Goal: Task Accomplishment & Management: Manage account settings

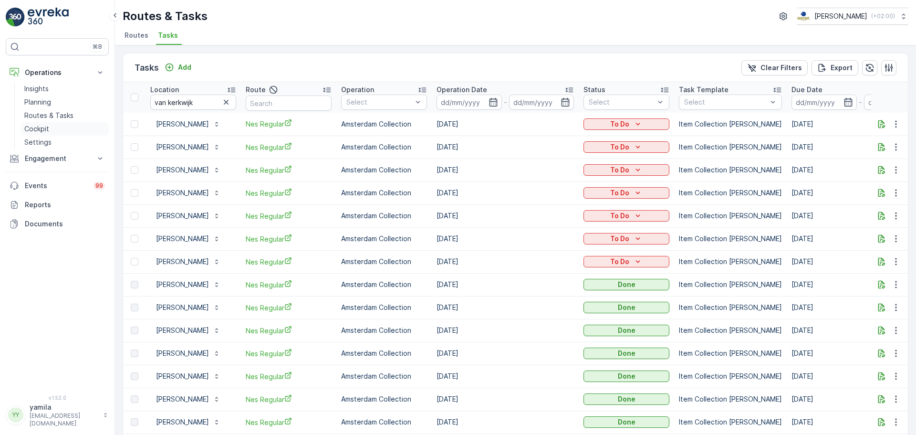
click at [42, 127] on p "Cockpit" at bounding box center [36, 129] width 25 height 10
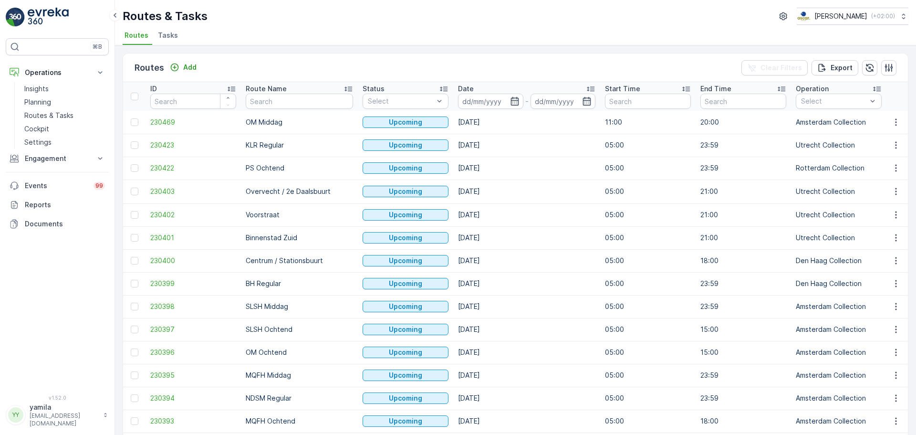
click at [170, 36] on span "Tasks" at bounding box center [168, 36] width 20 height 10
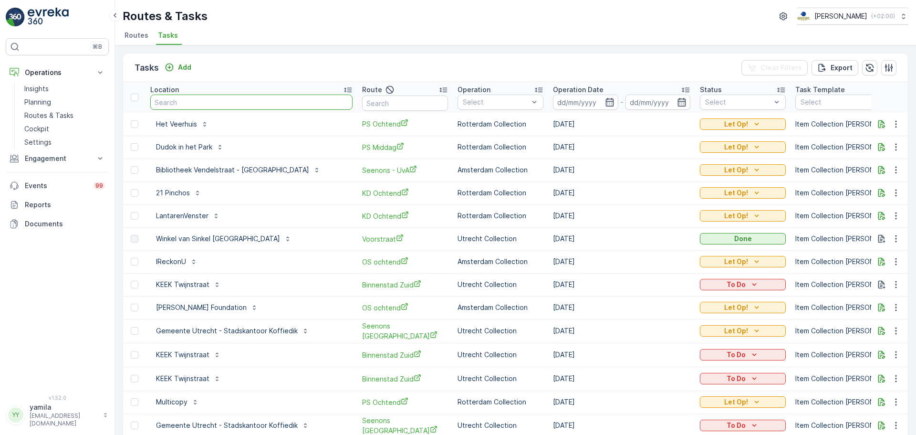
click at [205, 106] on input "text" at bounding box center [251, 101] width 202 height 15
type input "georgette"
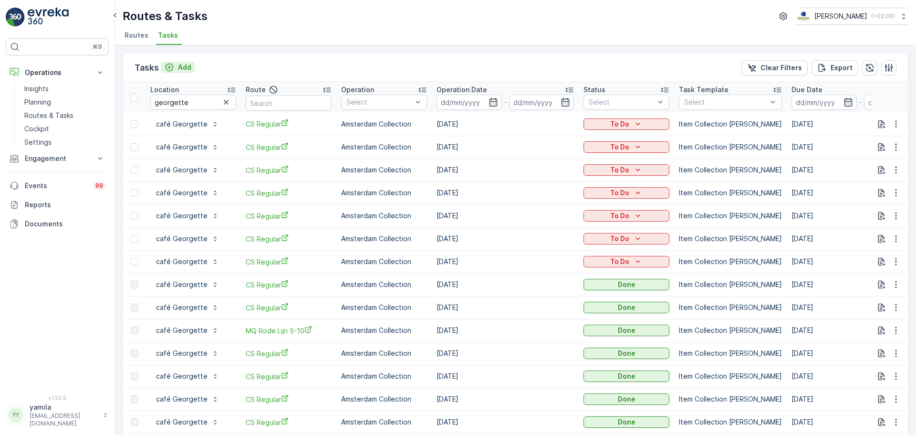
click at [178, 70] on p "Add" at bounding box center [184, 67] width 13 height 10
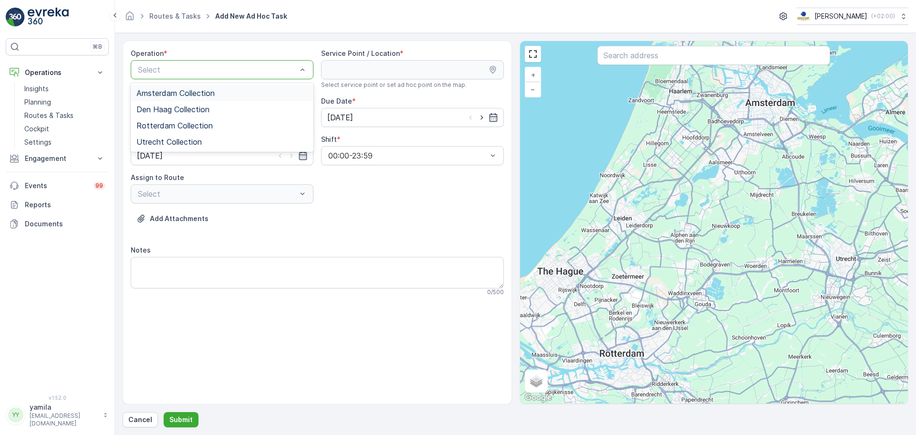
click at [170, 94] on span "Amsterdam Collection" at bounding box center [175, 93] width 78 height 9
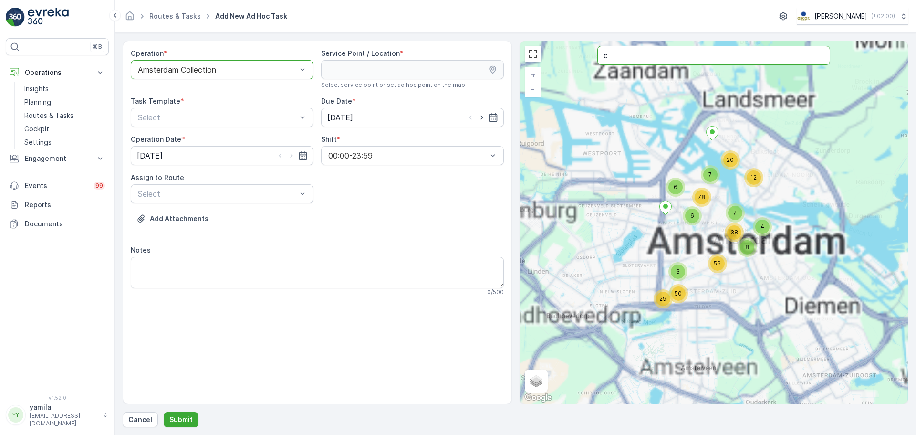
click at [623, 62] on input "c" at bounding box center [713, 55] width 233 height 19
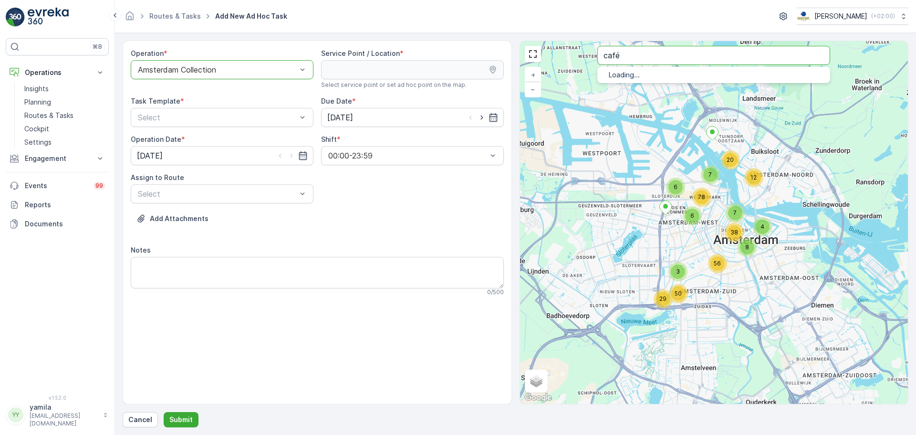
type input "café"
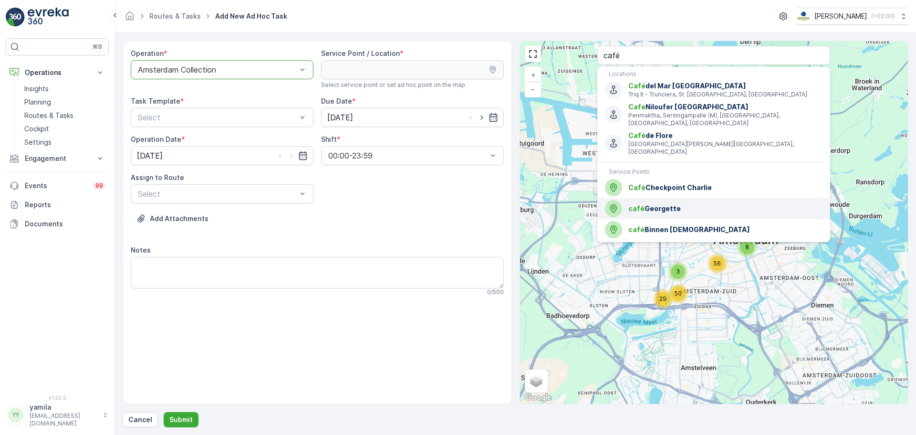
click at [647, 204] on span "café Georgette" at bounding box center [725, 209] width 194 height 10
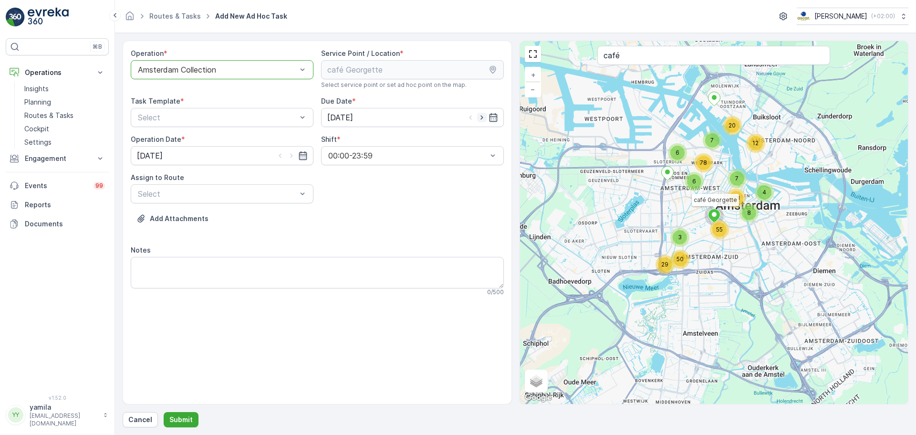
click at [483, 116] on icon "button" at bounding box center [482, 118] width 10 height 10
type input "[DATE]"
click at [293, 154] on icon "button" at bounding box center [292, 156] width 10 height 10
type input "[DATE]"
drag, startPoint x: 287, startPoint y: 129, endPoint x: 287, endPoint y: 119, distance: 10.0
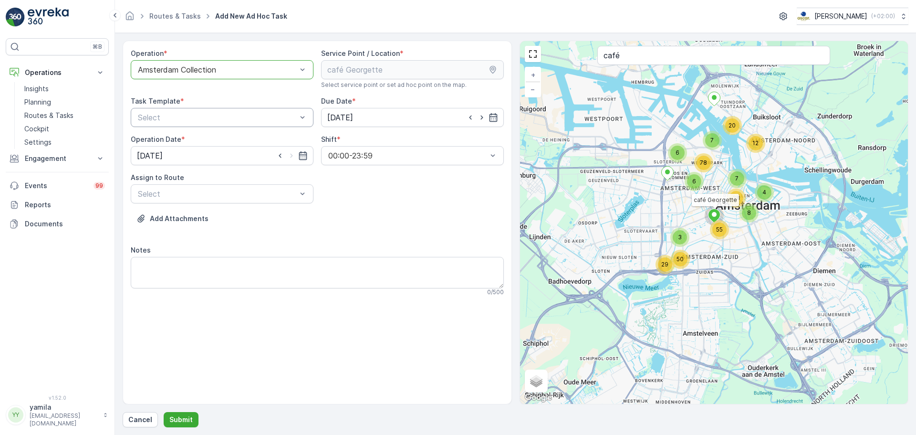
click at [287, 119] on div "Operation * option Amsterdam Collection, selected. Amsterdam Collection Service…" at bounding box center [317, 176] width 373 height 255
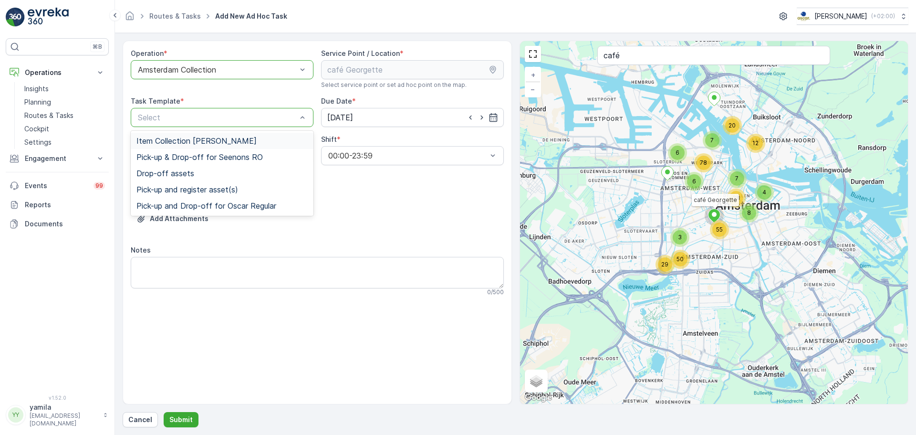
drag, startPoint x: 287, startPoint y: 119, endPoint x: 260, endPoint y: 143, distance: 35.8
click at [260, 143] on div "Item Collection [PERSON_NAME]" at bounding box center [221, 140] width 171 height 9
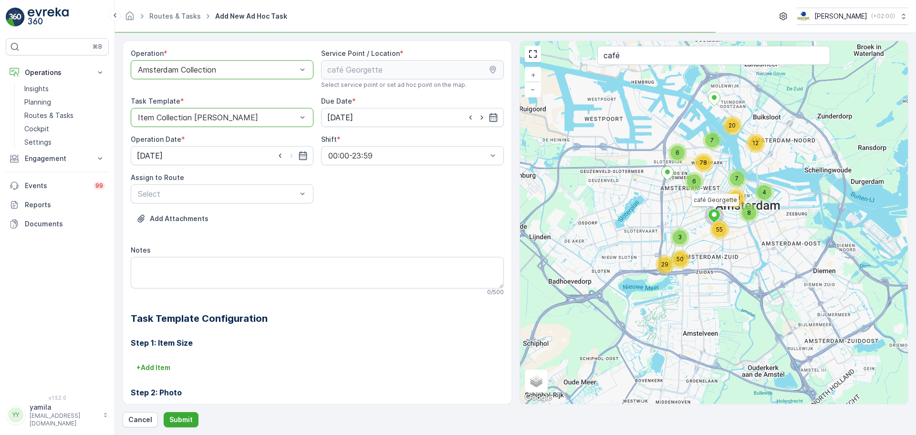
click at [212, 203] on div "Operation * option Amsterdam Collection, selected. Amsterdam Collection Service…" at bounding box center [317, 285] width 373 height 473
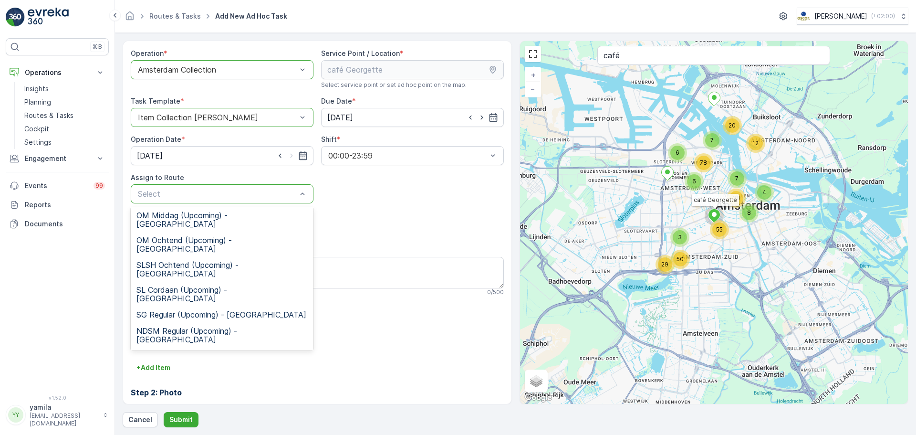
scroll to position [177, 0]
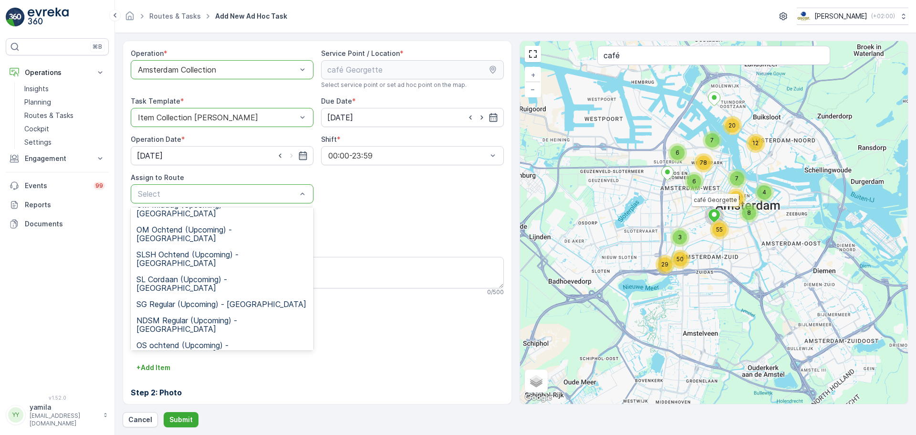
click at [178, 406] on span "CS Regular (Upcoming) - Amsterdam" at bounding box center [220, 410] width 169 height 9
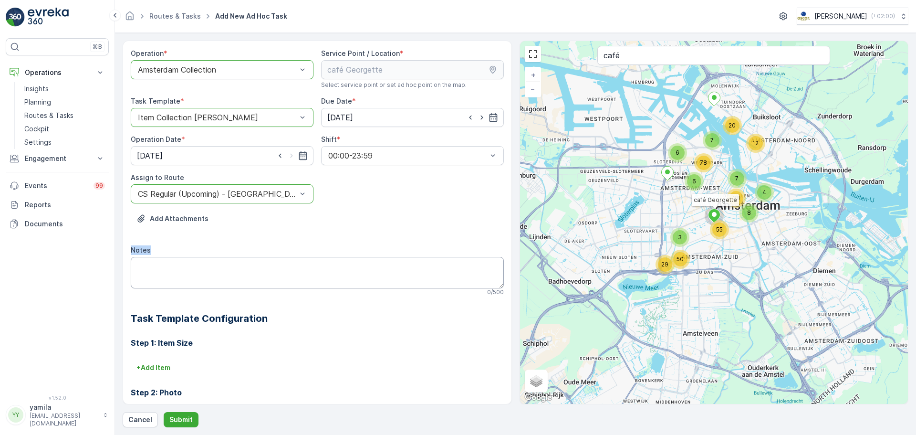
drag, startPoint x: 281, startPoint y: 295, endPoint x: 287, endPoint y: 268, distance: 27.3
click at [287, 268] on div "Notes 0 / 500" at bounding box center [317, 270] width 373 height 51
click at [287, 268] on textarea "Notes" at bounding box center [317, 272] width 373 height 31
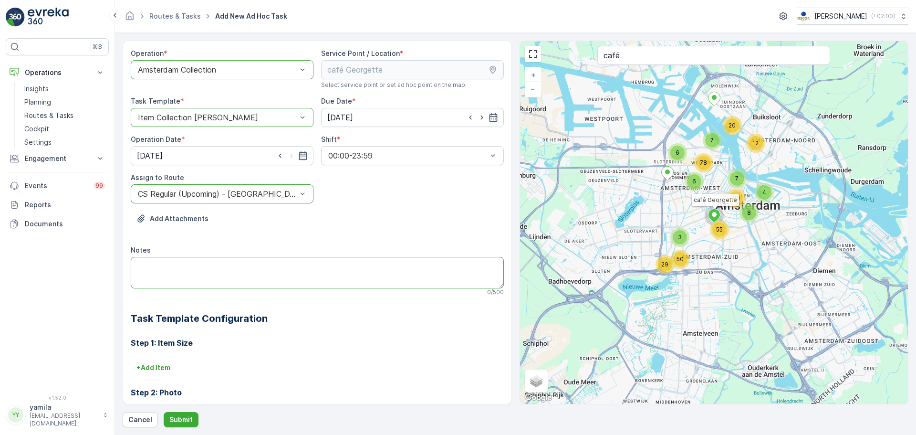
click at [306, 267] on textarea "Notes" at bounding box center [317, 272] width 373 height 31
type textarea "Brengen PD zakken 240 (3 rollen) + swill zakken (10 rollen)"
click at [179, 418] on p "Submit" at bounding box center [180, 420] width 23 height 10
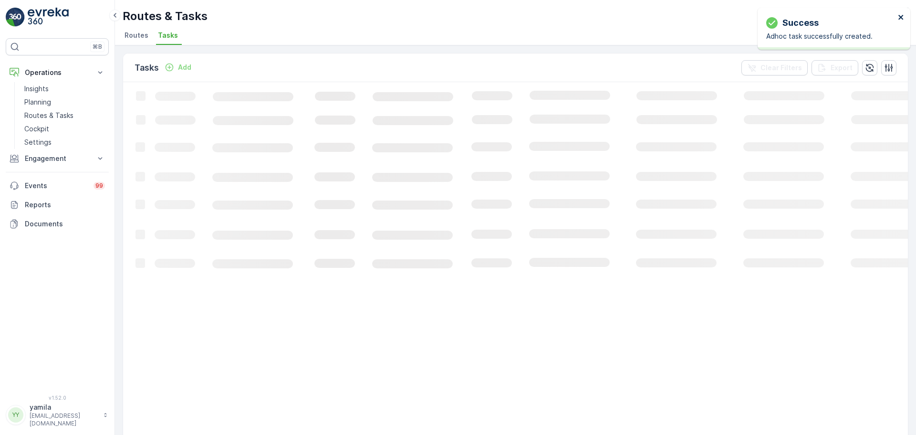
click at [902, 19] on icon "close" at bounding box center [900, 17] width 5 height 5
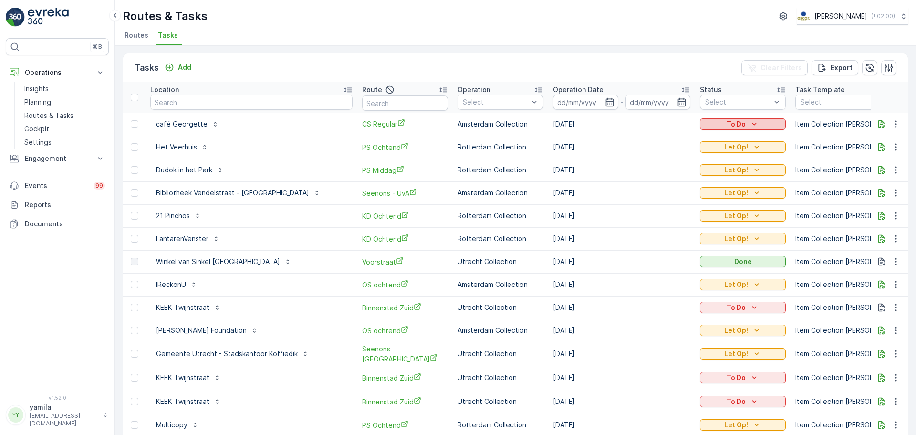
click at [727, 120] on p "To Do" at bounding box center [736, 124] width 19 height 10
click at [674, 140] on span "Let Op!" at bounding box center [675, 139] width 24 height 10
click at [553, 102] on input at bounding box center [585, 101] width 65 height 15
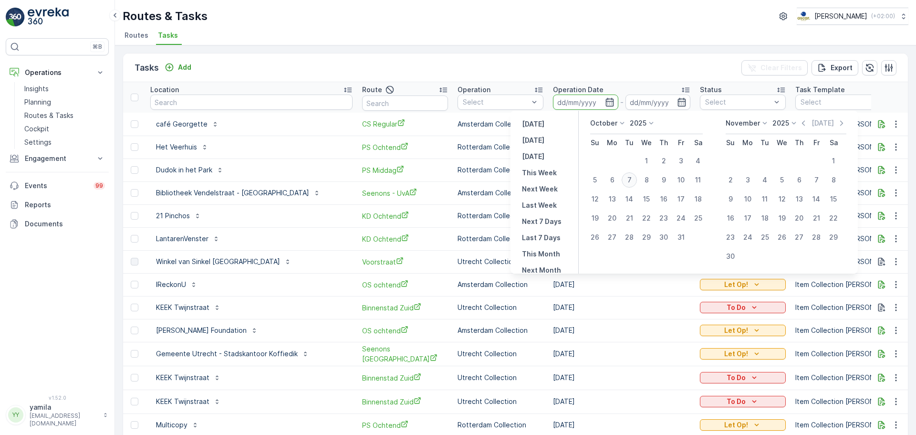
click at [630, 183] on div "7" at bounding box center [629, 179] width 15 height 15
type input "[DATE]"
click at [630, 183] on div "7" at bounding box center [629, 179] width 15 height 15
type input "[DATE]"
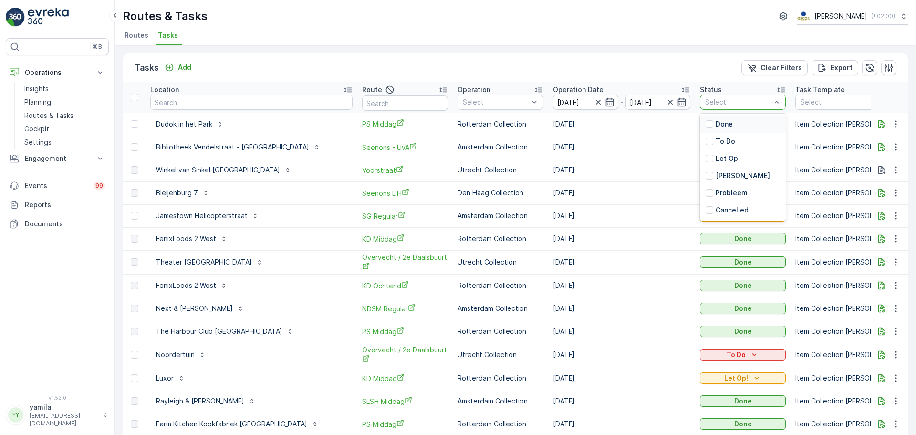
click at [700, 108] on div "Select" at bounding box center [743, 101] width 86 height 15
click at [706, 157] on div at bounding box center [710, 159] width 8 height 8
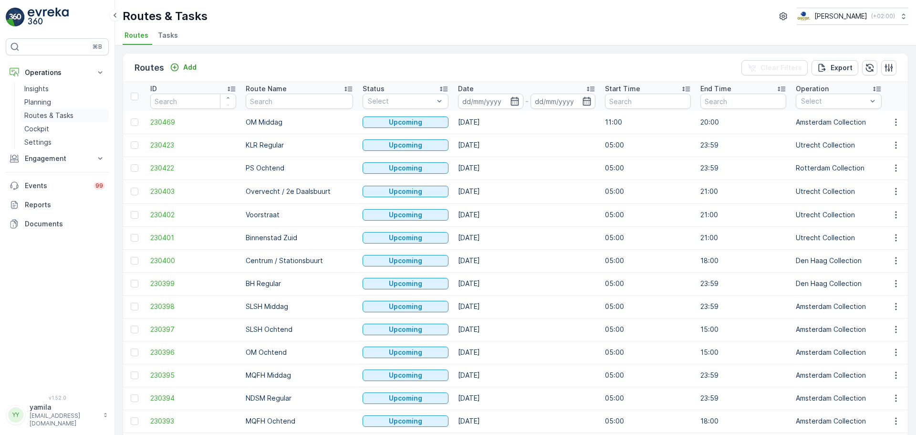
click at [58, 114] on p "Routes & Tasks" at bounding box center [48, 116] width 49 height 10
click at [276, 102] on input "text" at bounding box center [299, 101] width 107 height 15
type input "overvecht"
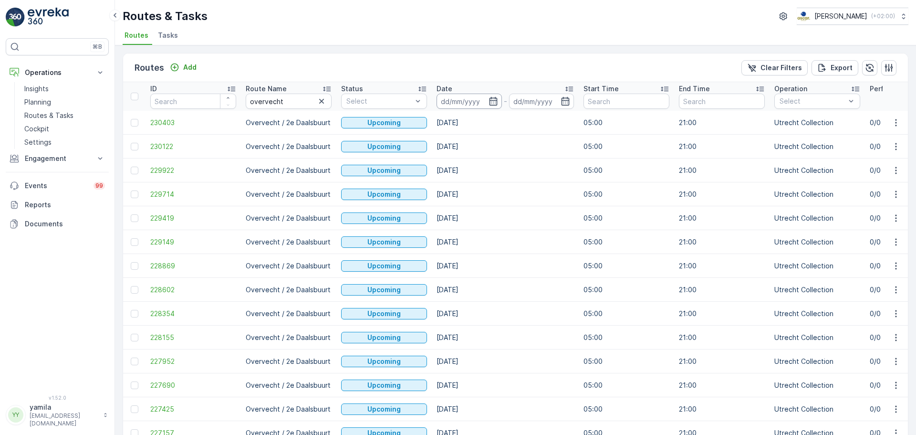
click at [472, 101] on input at bounding box center [469, 101] width 65 height 15
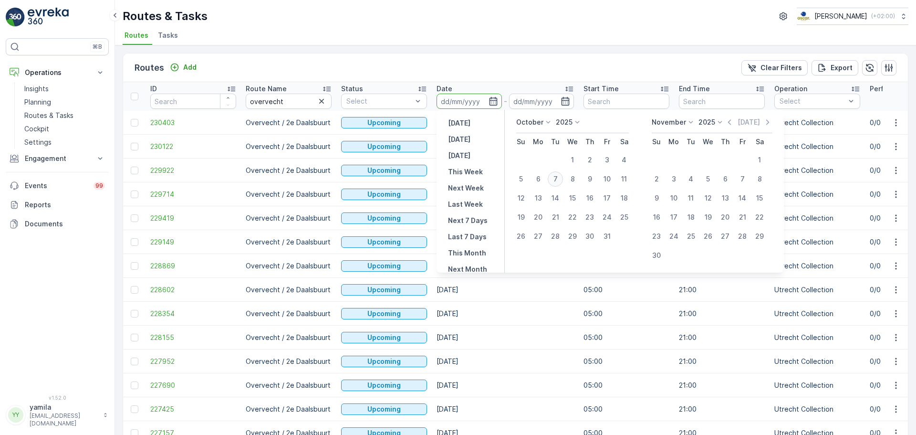
click at [555, 182] on div "7" at bounding box center [555, 178] width 15 height 15
type input "[DATE]"
click at [555, 182] on div "7" at bounding box center [555, 178] width 15 height 15
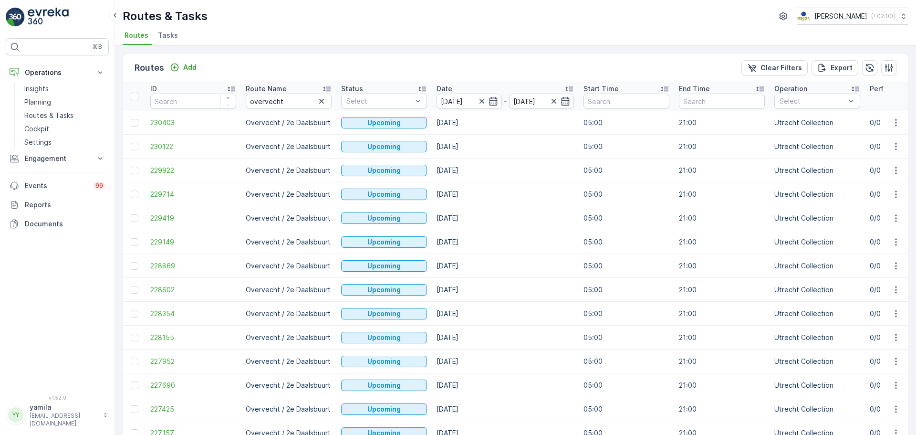
type input "[DATE]"
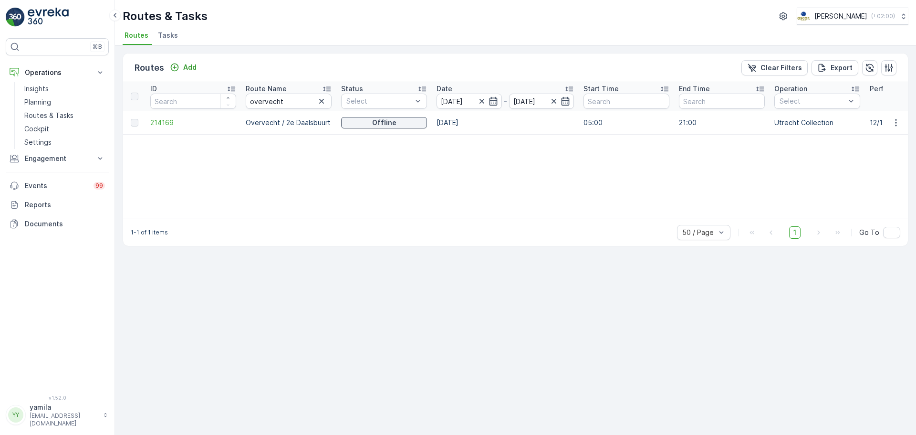
click at [164, 37] on span "Tasks" at bounding box center [168, 36] width 20 height 10
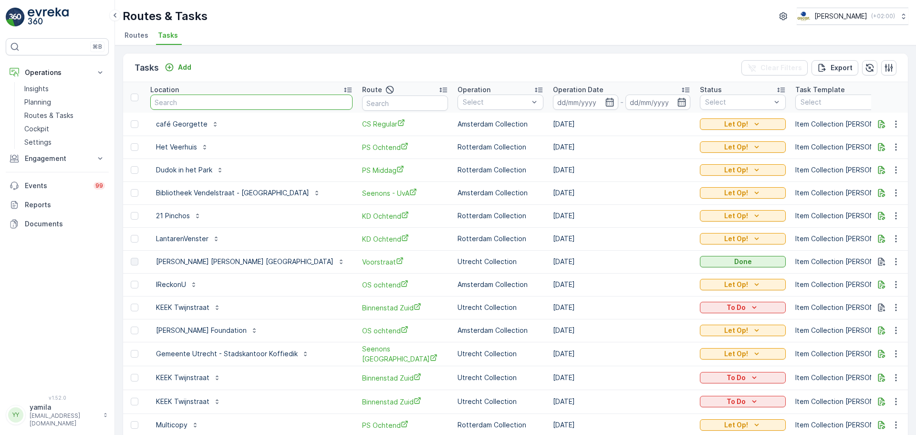
click at [203, 97] on input "text" at bounding box center [251, 101] width 202 height 15
type input "neni"
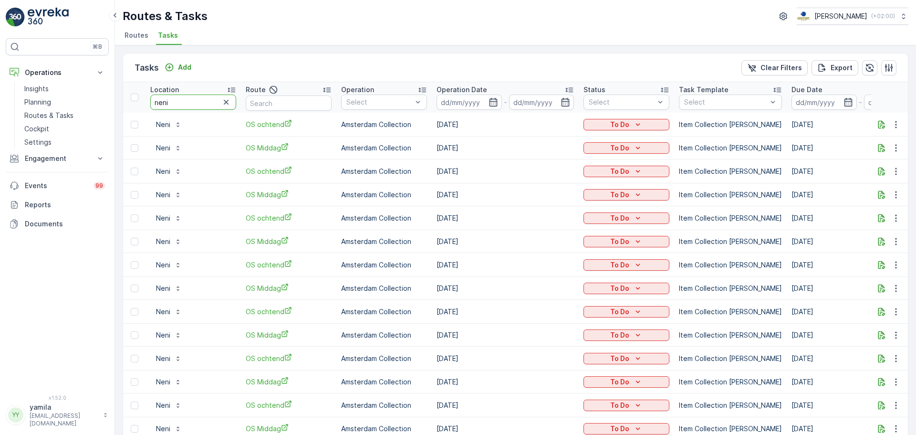
click at [155, 99] on input "neni" at bounding box center [193, 101] width 86 height 15
type input "pilotenstraat"
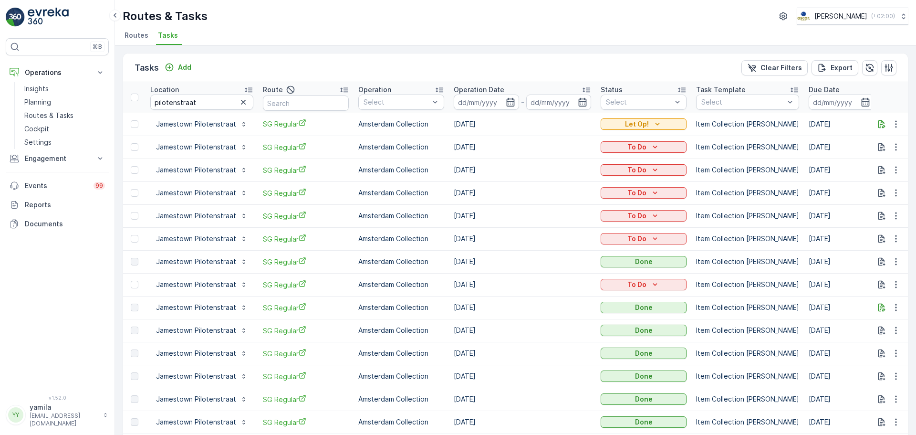
click at [879, 313] on td at bounding box center [889, 307] width 37 height 23
click at [879, 311] on icon "button" at bounding box center [881, 307] width 7 height 8
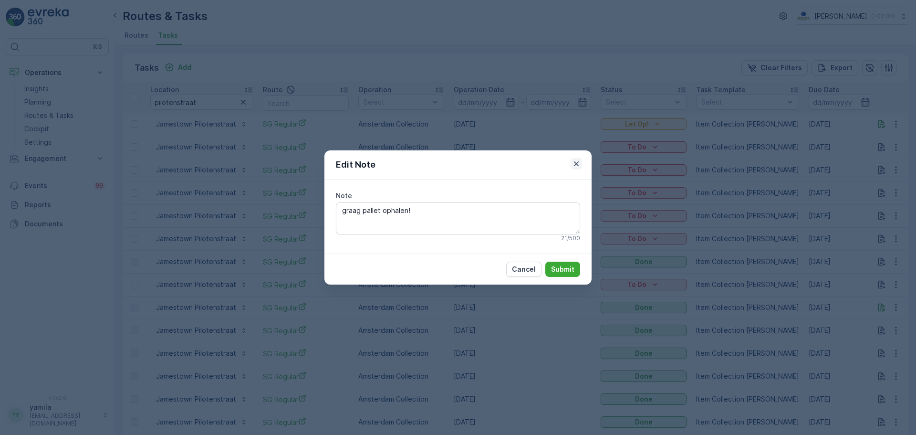
click at [576, 163] on icon "button" at bounding box center [577, 164] width 10 height 10
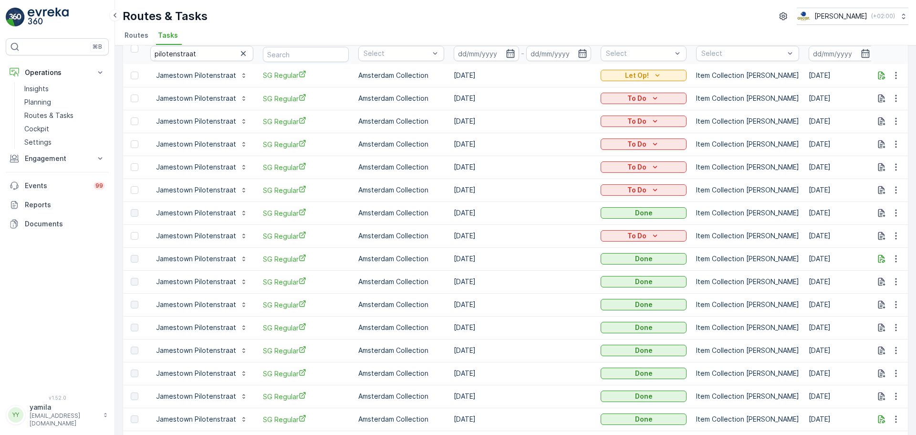
scroll to position [49, 0]
click at [900, 283] on button "button" at bounding box center [895, 280] width 17 height 11
click at [876, 290] on div "See More Details" at bounding box center [884, 295] width 63 height 13
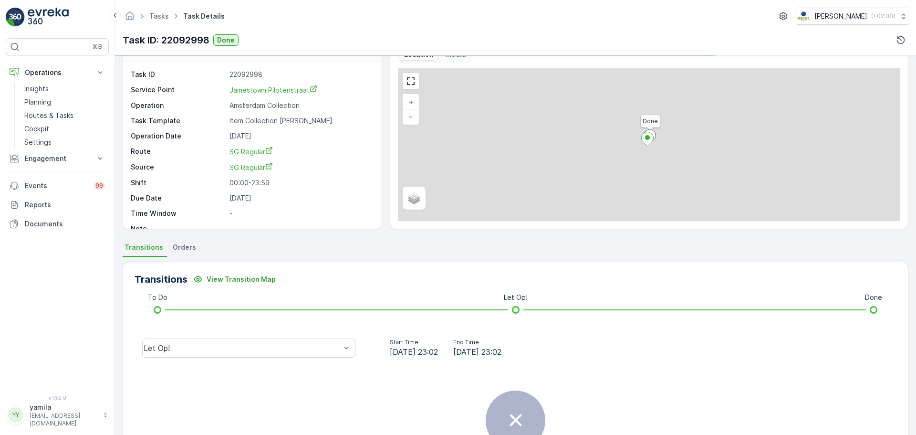
scroll to position [26, 0]
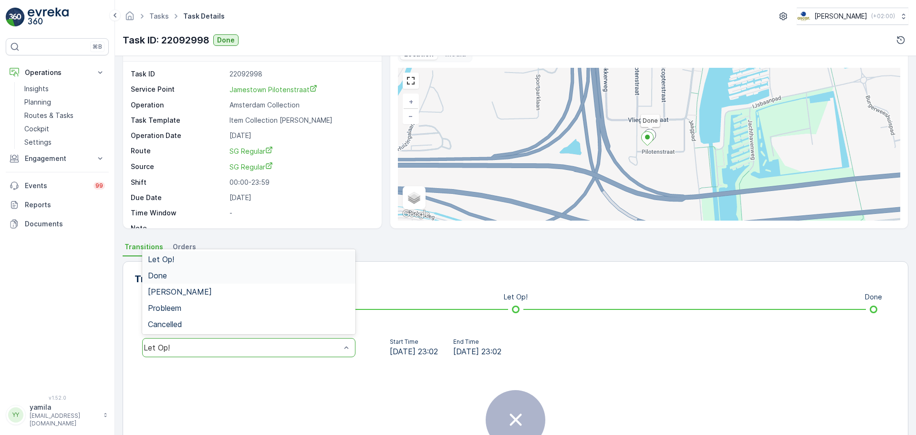
click at [257, 275] on div "Done" at bounding box center [249, 275] width 202 height 9
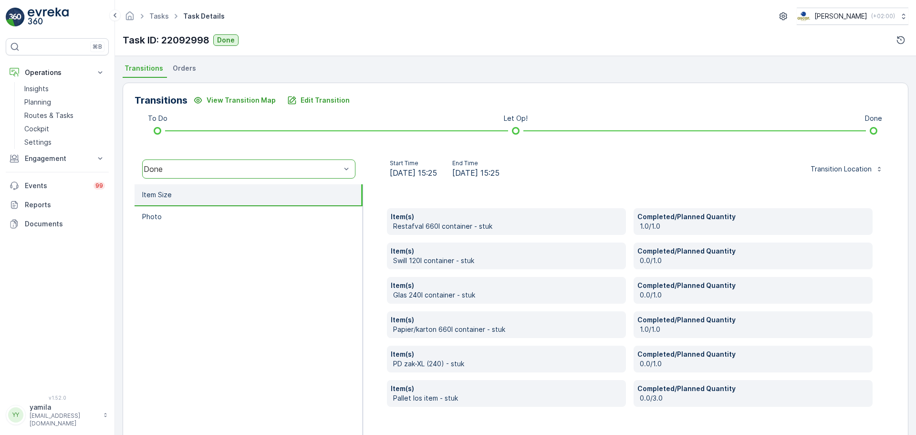
scroll to position [223, 0]
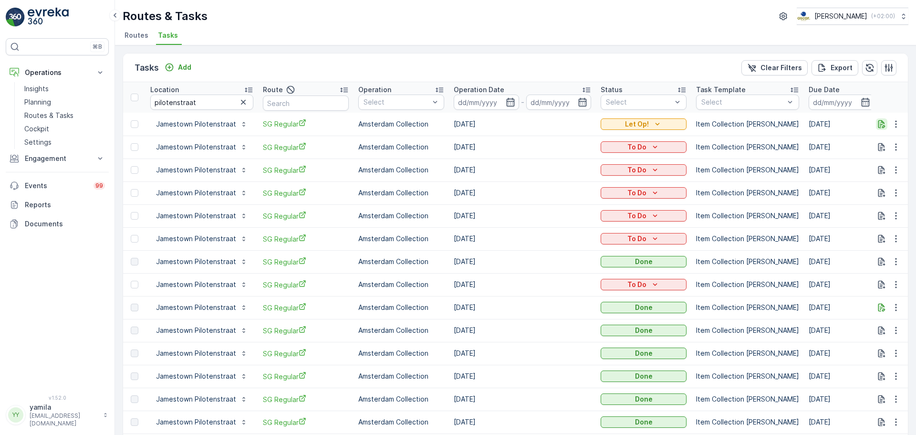
drag, startPoint x: 879, startPoint y: 116, endPoint x: 878, endPoint y: 121, distance: 4.9
click at [878, 121] on td at bounding box center [889, 124] width 37 height 23
click at [878, 121] on icon "button" at bounding box center [881, 124] width 7 height 8
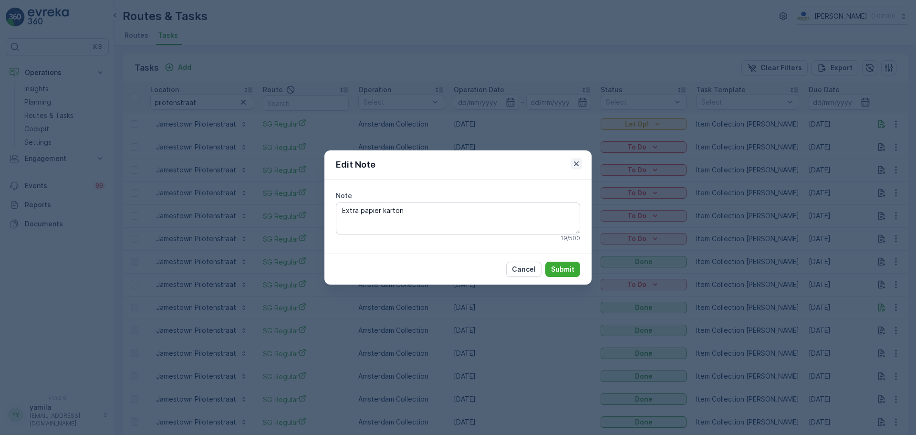
click at [577, 164] on icon "button" at bounding box center [576, 163] width 5 height 5
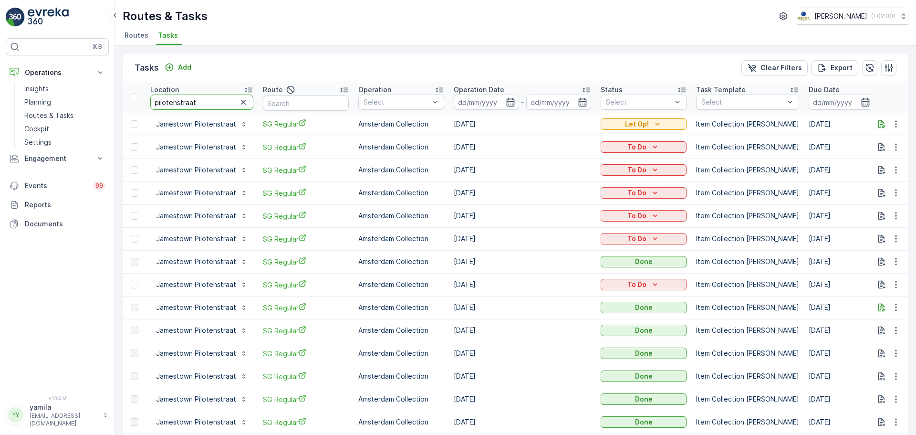
click at [189, 105] on input "pilotenstraat" at bounding box center [201, 101] width 103 height 15
type input "garage"
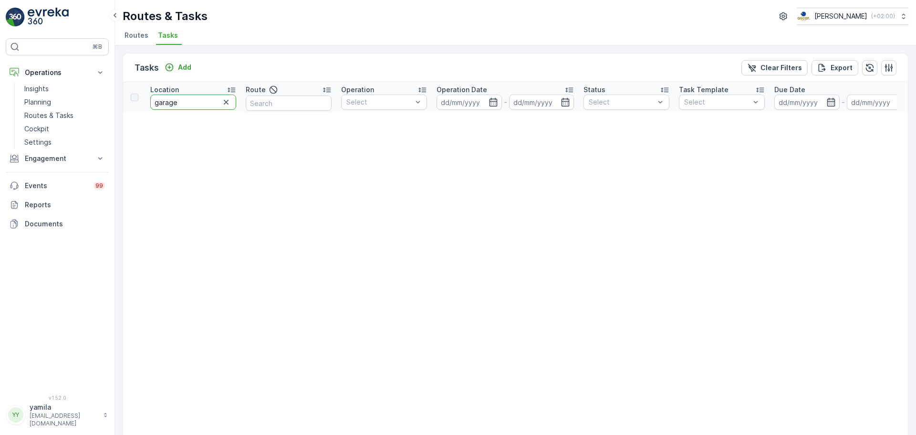
click at [189, 105] on input "garage" at bounding box center [193, 101] width 86 height 15
click at [227, 100] on icon "button" at bounding box center [226, 102] width 10 height 10
click at [202, 102] on input "text" at bounding box center [193, 101] width 86 height 15
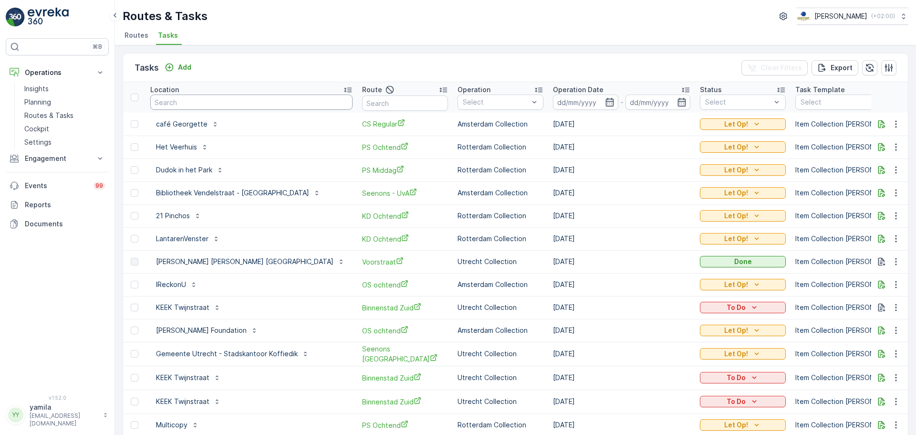
click at [202, 102] on input "text" at bounding box center [251, 101] width 202 height 15
type input "helicopter"
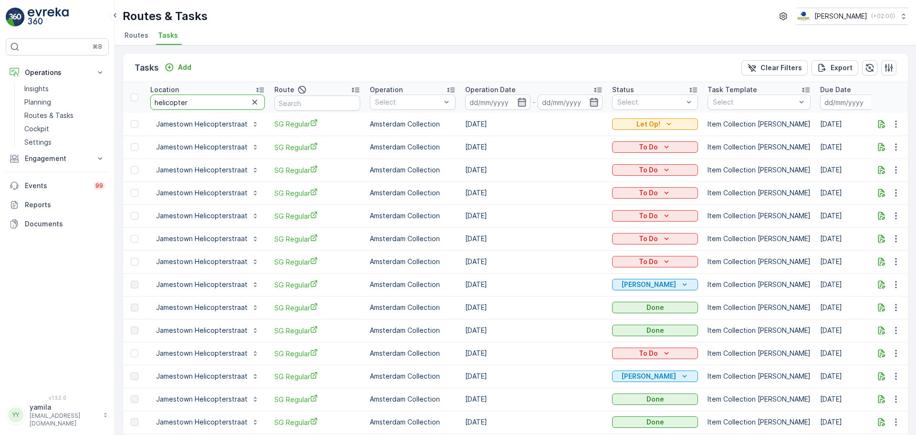
click at [183, 100] on input "helicopter" at bounding box center [207, 101] width 114 height 15
type input "copain"
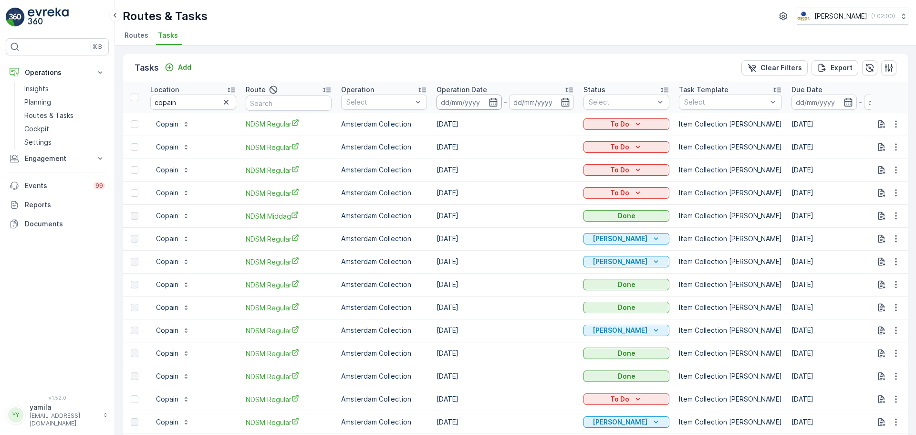
click at [472, 101] on input at bounding box center [469, 101] width 65 height 15
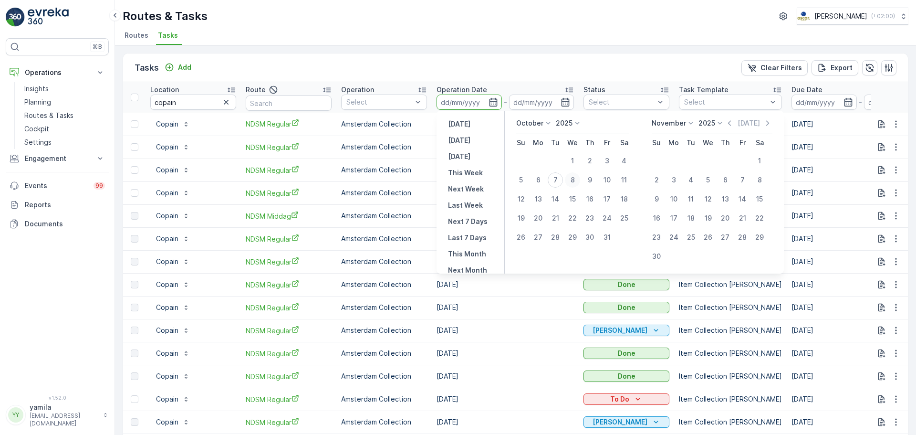
click at [572, 182] on div "8" at bounding box center [572, 179] width 15 height 15
type input "[DATE]"
click at [572, 182] on div "8" at bounding box center [572, 179] width 15 height 15
type input "[DATE]"
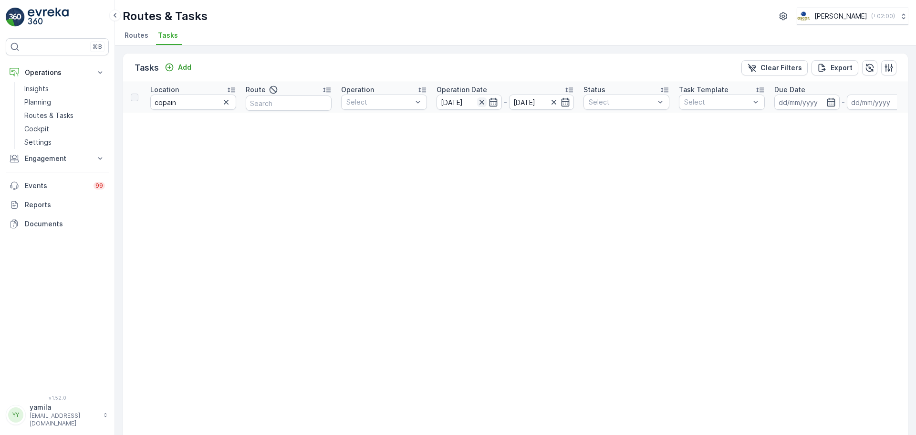
click at [483, 101] on icon "button" at bounding box center [481, 102] width 5 height 5
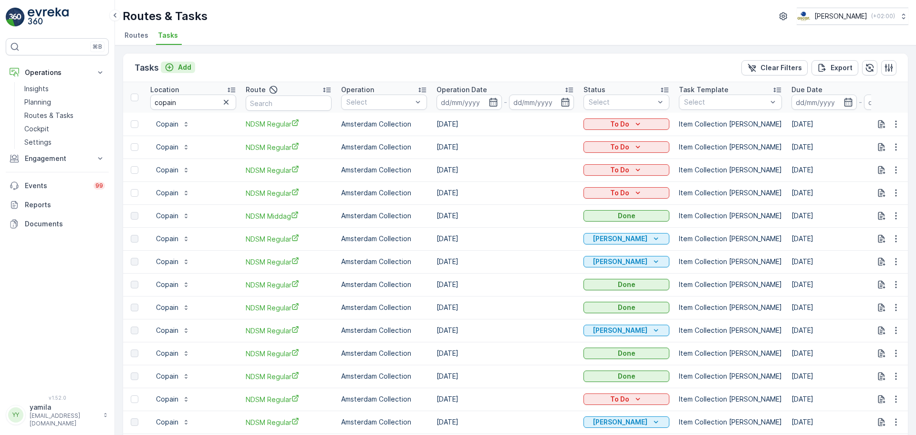
click at [187, 68] on p "Add" at bounding box center [184, 67] width 13 height 10
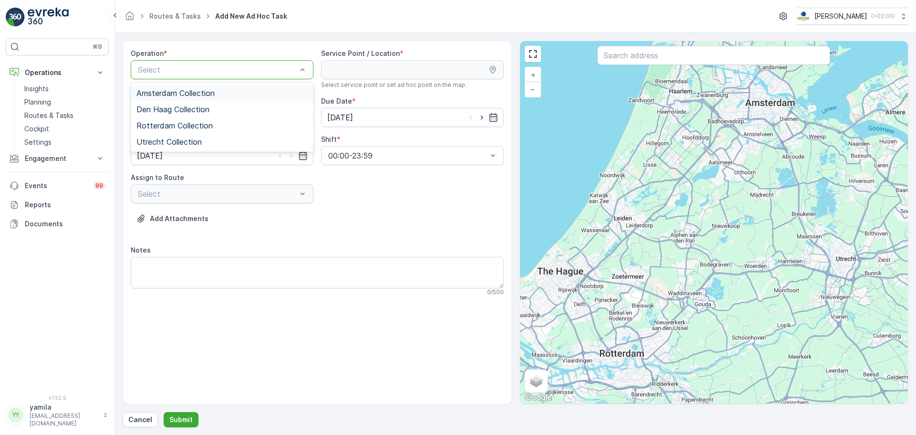
click at [172, 86] on div "Amsterdam Collection" at bounding box center [222, 93] width 183 height 16
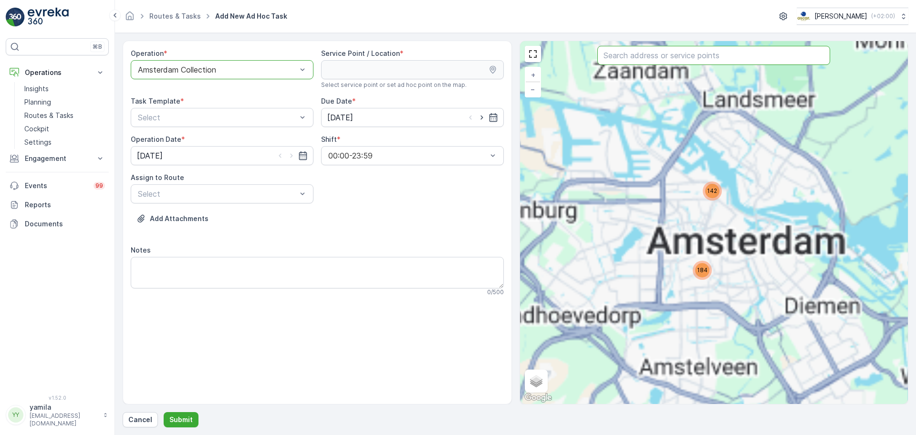
click at [607, 56] on input "text" at bounding box center [713, 55] width 233 height 19
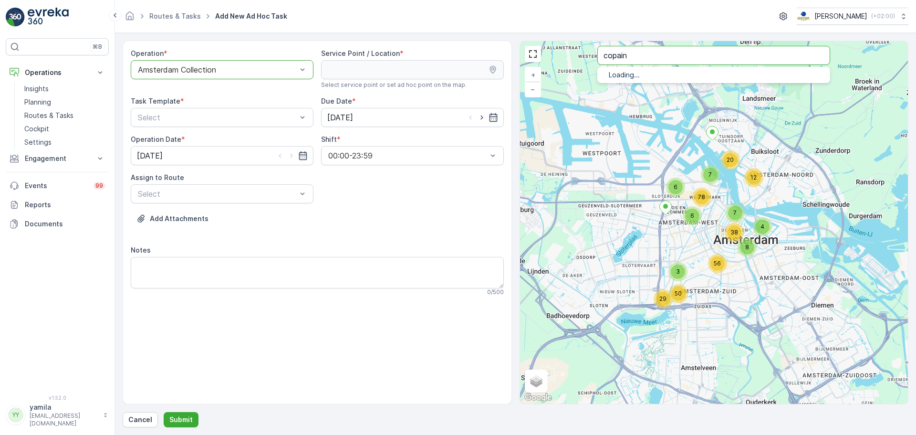
type input "copain"
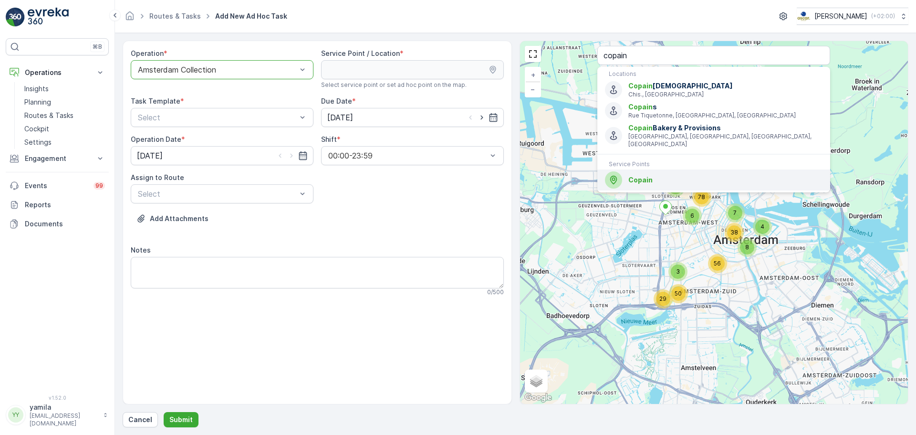
click at [637, 176] on span "Copain" at bounding box center [640, 180] width 24 height 8
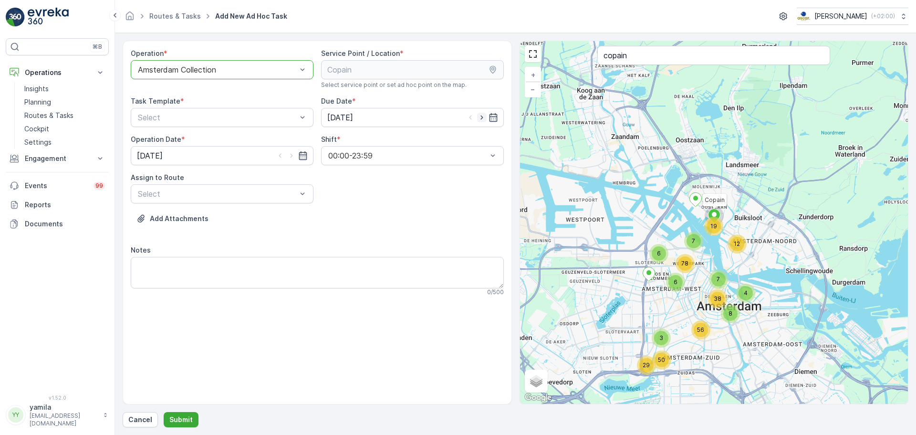
click at [481, 114] on icon "button" at bounding box center [482, 118] width 10 height 10
type input "[DATE]"
click at [288, 161] on input "[DATE]" at bounding box center [222, 155] width 183 height 19
click at [291, 157] on icon "button" at bounding box center [292, 156] width 10 height 10
type input "[DATE]"
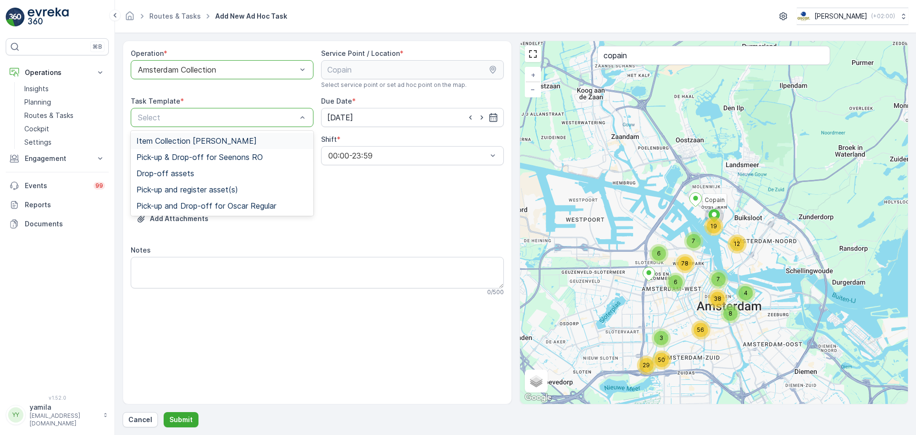
drag, startPoint x: 279, startPoint y: 114, endPoint x: 260, endPoint y: 136, distance: 28.5
click at [260, 136] on div "Item Collection [PERSON_NAME]" at bounding box center [222, 141] width 183 height 16
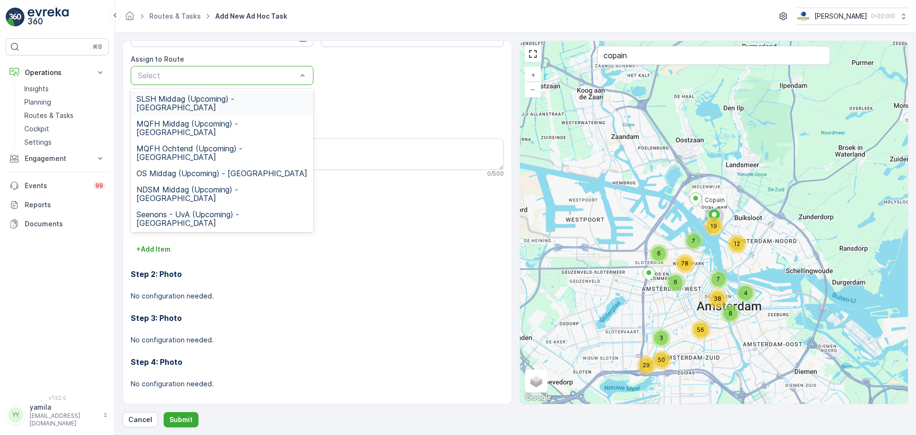
scroll to position [126, 0]
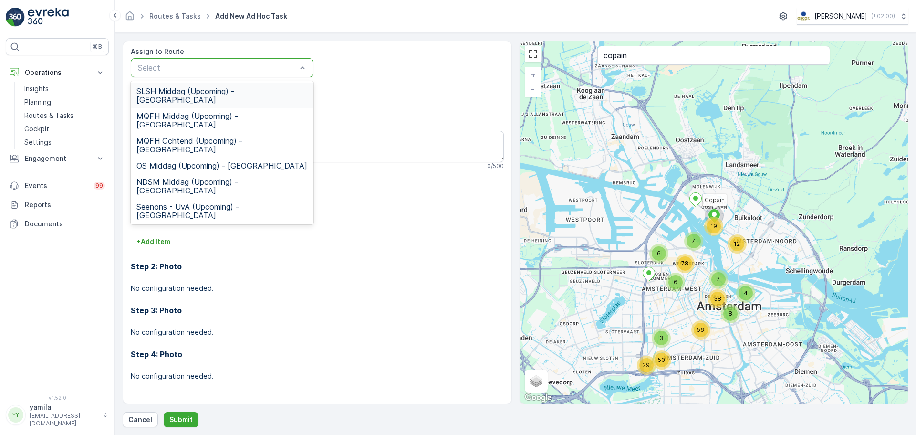
click at [217, 71] on div at bounding box center [217, 67] width 161 height 9
type input "ndsm"
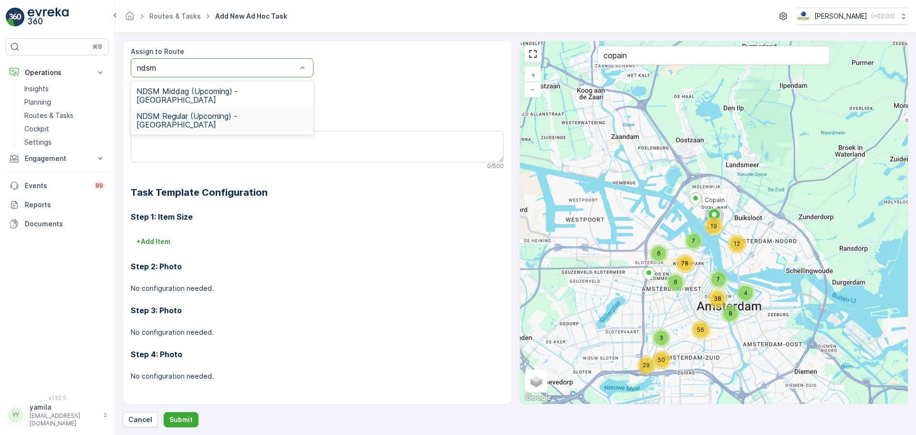
click at [193, 112] on span "NDSM Regular (Upcoming) - Amsterdam" at bounding box center [221, 120] width 171 height 17
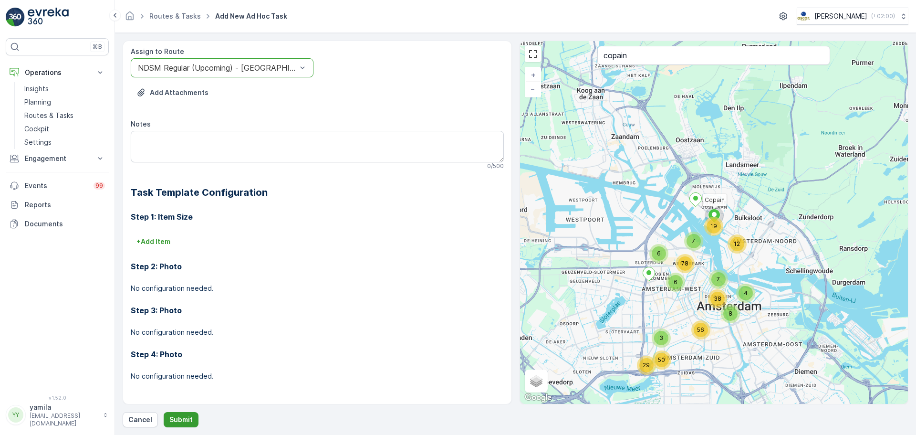
click at [185, 418] on p "Submit" at bounding box center [180, 420] width 23 height 10
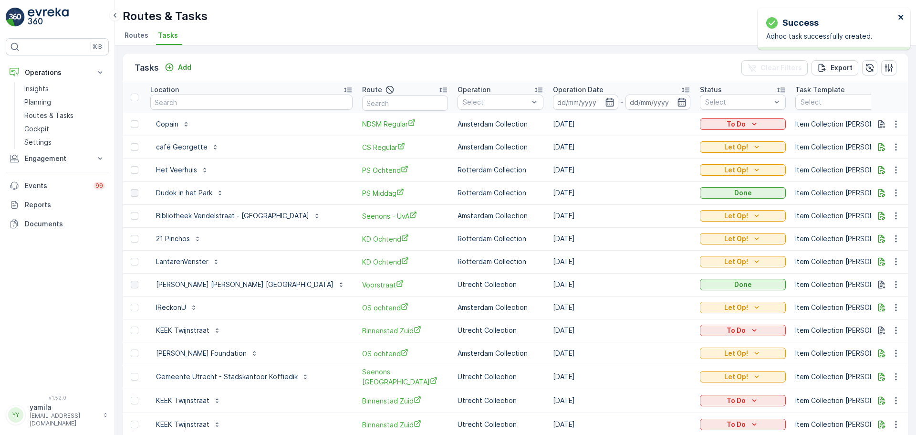
click at [901, 17] on icon "close" at bounding box center [900, 17] width 5 height 5
click at [183, 72] on button "Add" at bounding box center [178, 67] width 34 height 11
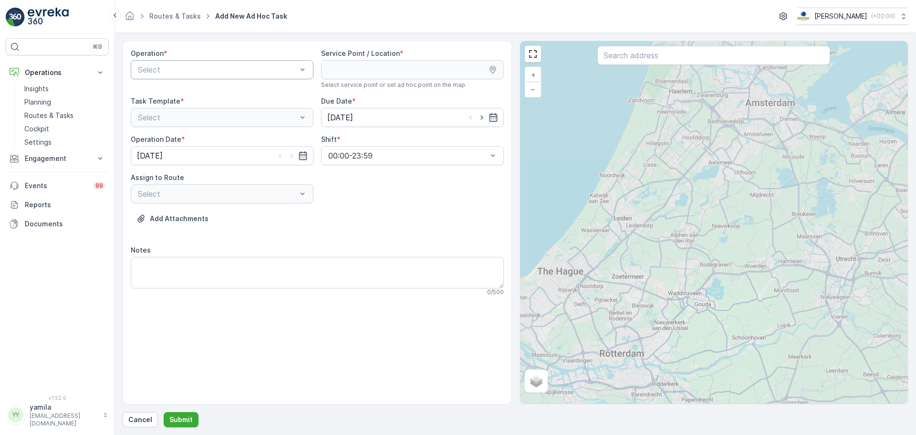
drag, startPoint x: 165, startPoint y: 82, endPoint x: 182, endPoint y: 62, distance: 26.8
click at [182, 62] on div "Operation * Select" at bounding box center [222, 69] width 183 height 40
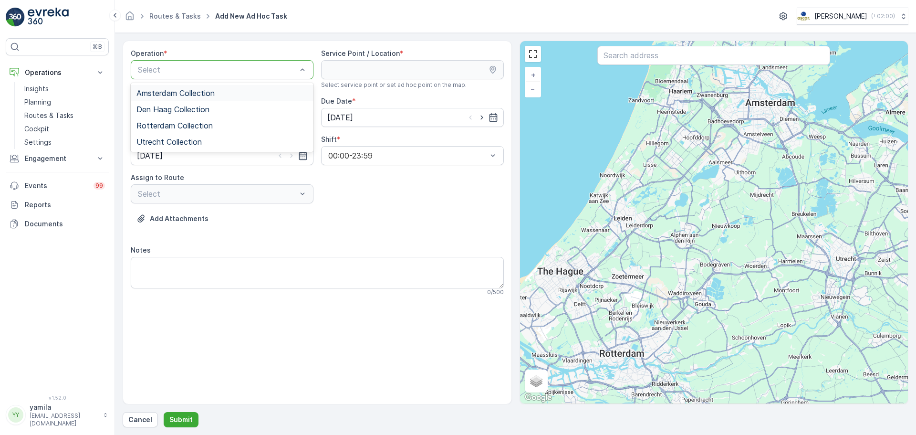
click at [182, 62] on div "Select" at bounding box center [222, 69] width 183 height 19
click at [171, 94] on span "Amsterdam Collection" at bounding box center [175, 93] width 78 height 9
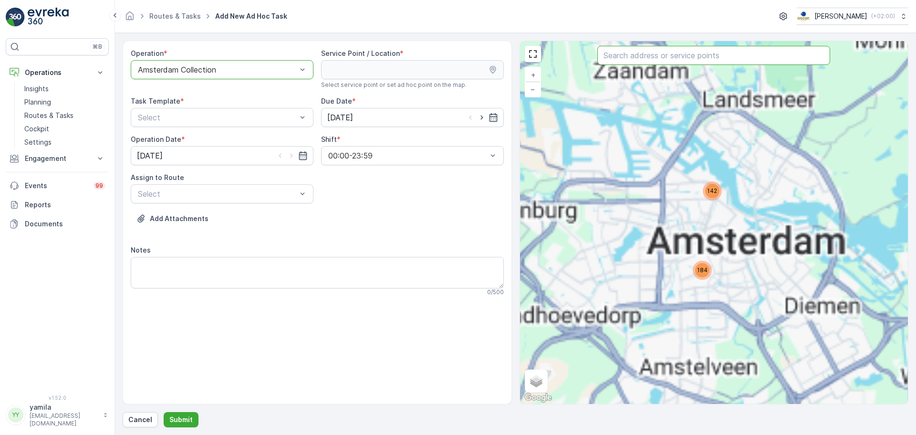
click at [625, 64] on input "text" at bounding box center [713, 55] width 233 height 19
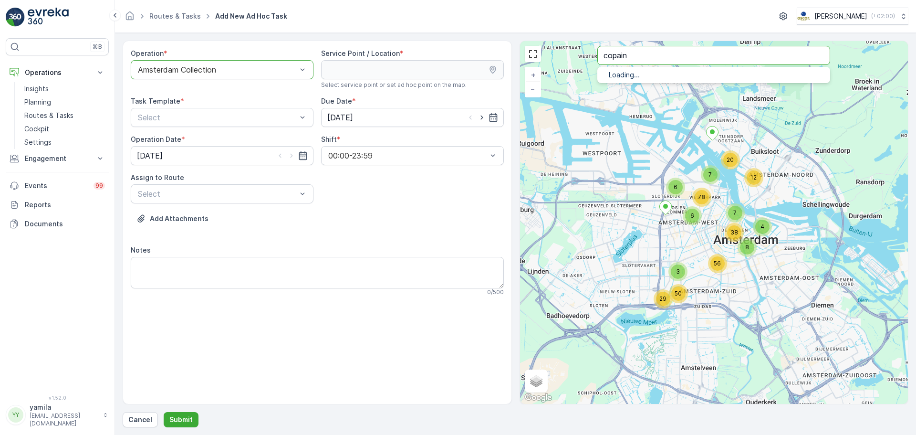
type input "copain"
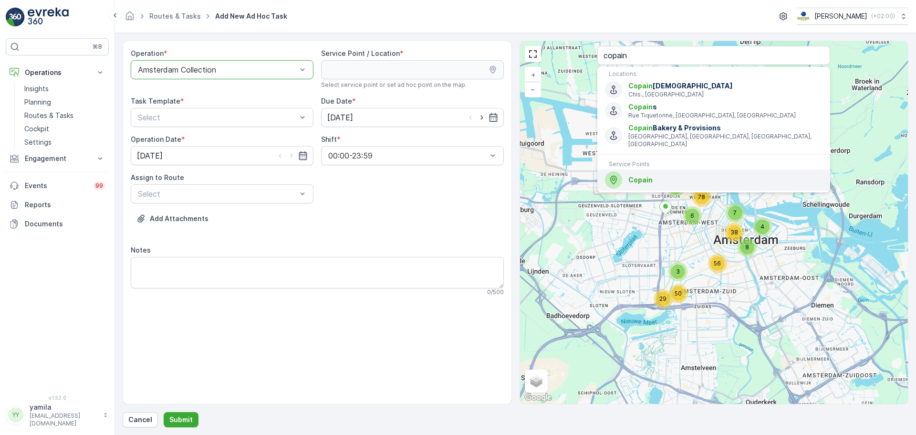
click at [635, 176] on span "Copain" at bounding box center [640, 180] width 24 height 8
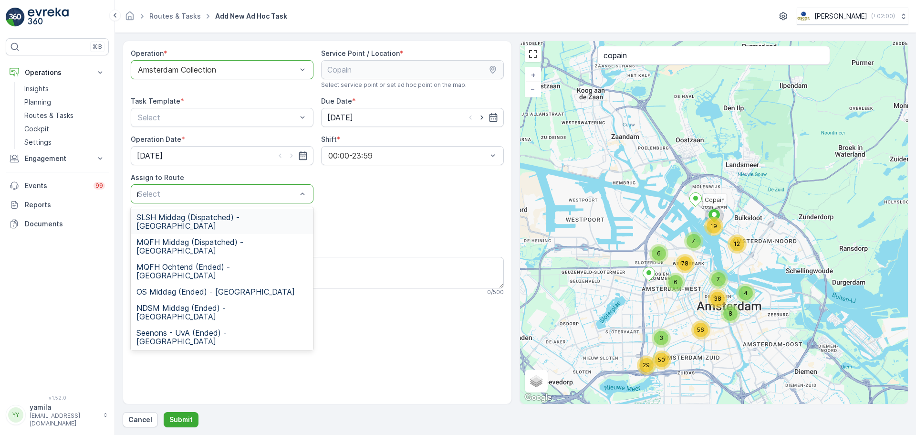
type input "ndsm"
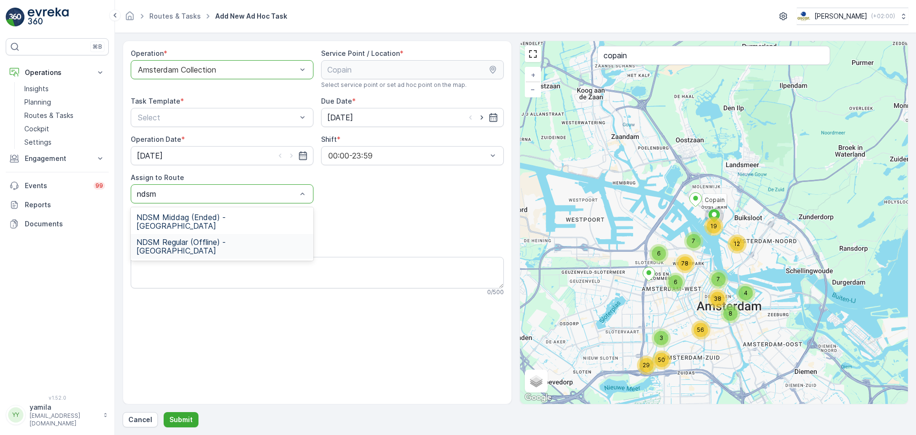
click at [227, 238] on span "NDSM Regular (Offline) - Amsterdam" at bounding box center [221, 246] width 171 height 17
click at [206, 264] on textarea "Notes" at bounding box center [317, 272] width 373 height 31
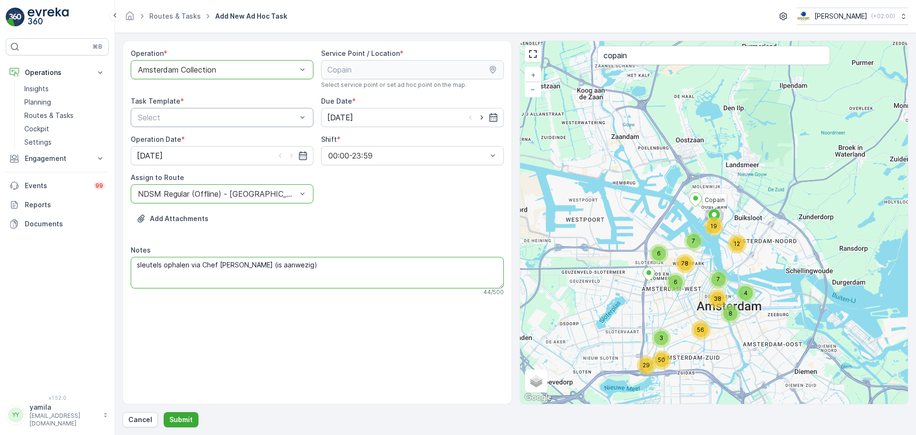
type textarea "sleutels ophalen via Chef Ivan (is aanwezig)"
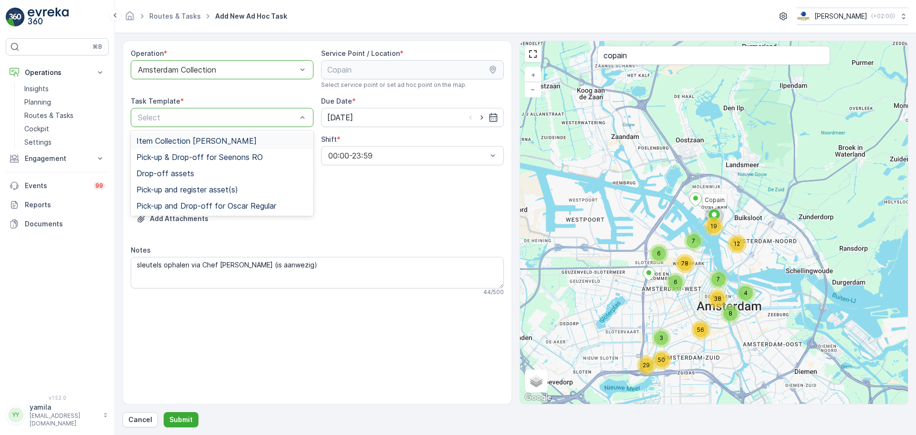
click at [235, 138] on span "Item Collection [PERSON_NAME]" at bounding box center [196, 140] width 120 height 9
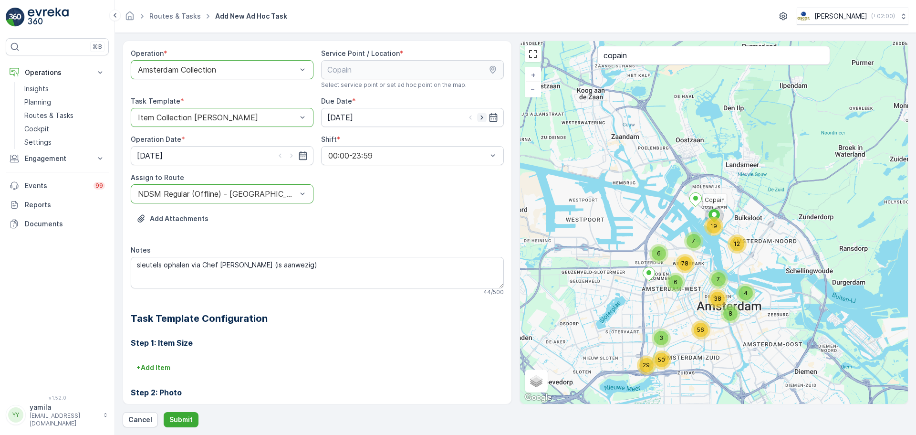
click at [481, 116] on icon "button" at bounding box center [482, 118] width 10 height 10
type input "[DATE]"
click at [292, 154] on icon "button" at bounding box center [292, 156] width 10 height 10
type input "[DATE]"
click at [184, 422] on p "Submit" at bounding box center [180, 420] width 23 height 10
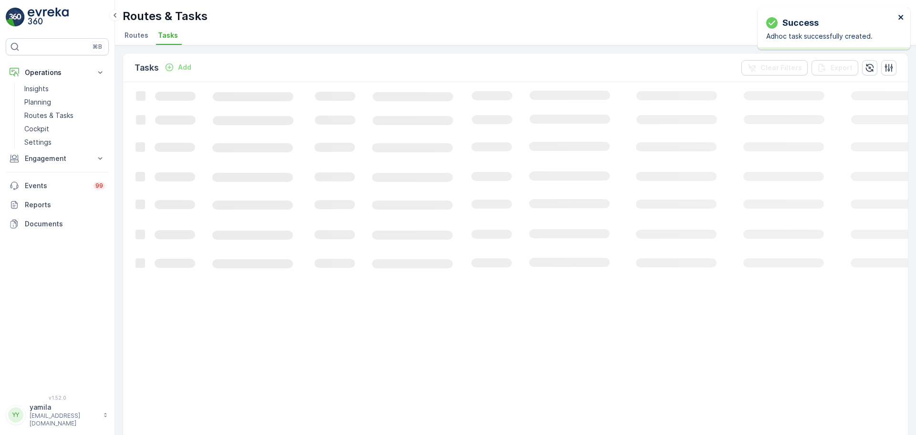
click at [902, 20] on icon "close" at bounding box center [901, 17] width 7 height 8
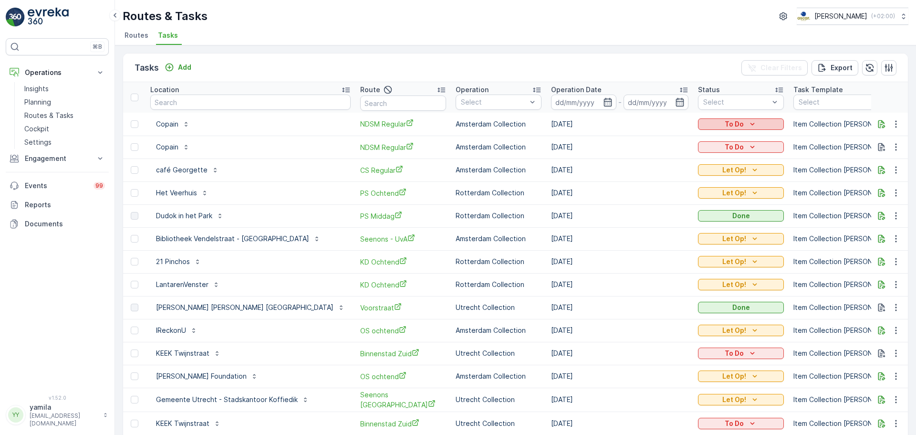
click at [725, 125] on p "To Do" at bounding box center [734, 124] width 19 height 10
click at [683, 140] on span "Let Op!" at bounding box center [675, 139] width 24 height 10
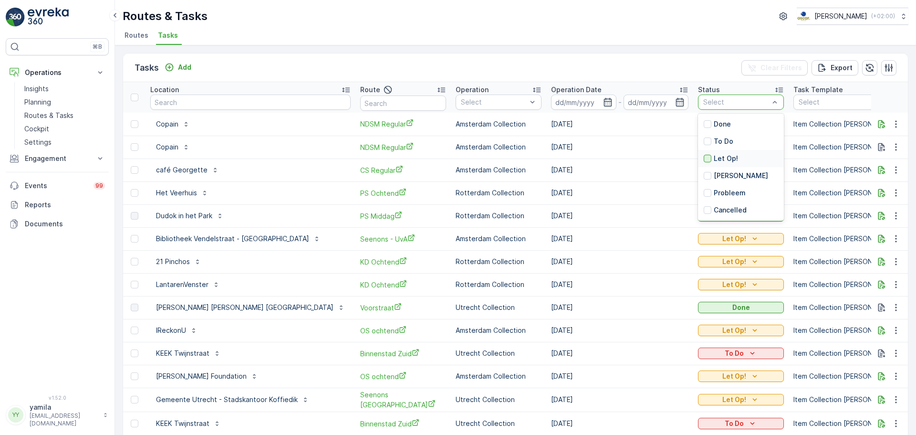
click at [704, 159] on div at bounding box center [708, 159] width 8 height 8
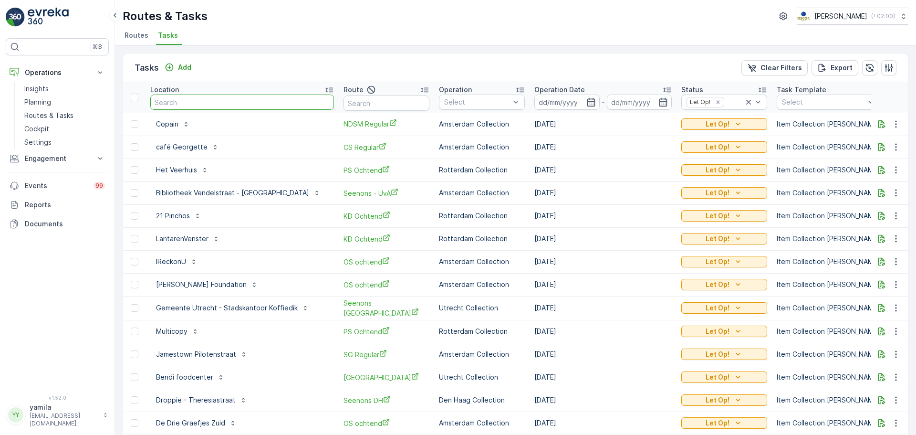
click at [192, 101] on input "text" at bounding box center [242, 101] width 184 height 15
click at [539, 100] on input at bounding box center [566, 101] width 65 height 15
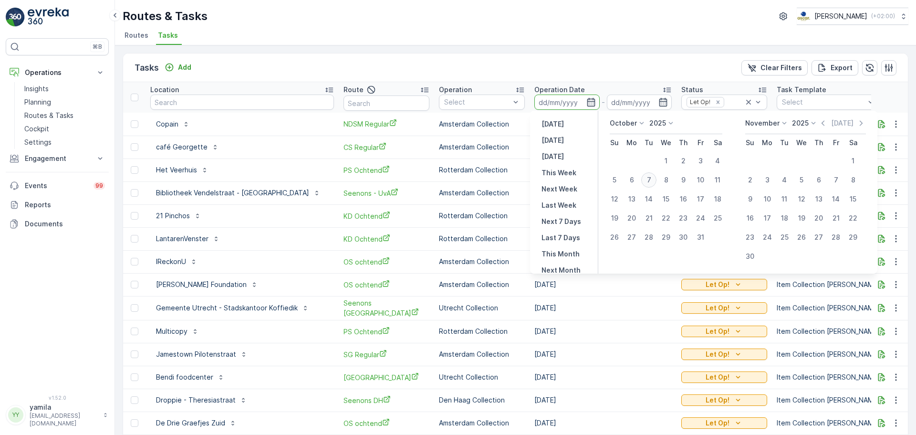
click at [647, 179] on div "7" at bounding box center [648, 179] width 15 height 15
type input "[DATE]"
click at [647, 179] on div "7" at bounding box center [648, 179] width 15 height 15
type input "[DATE]"
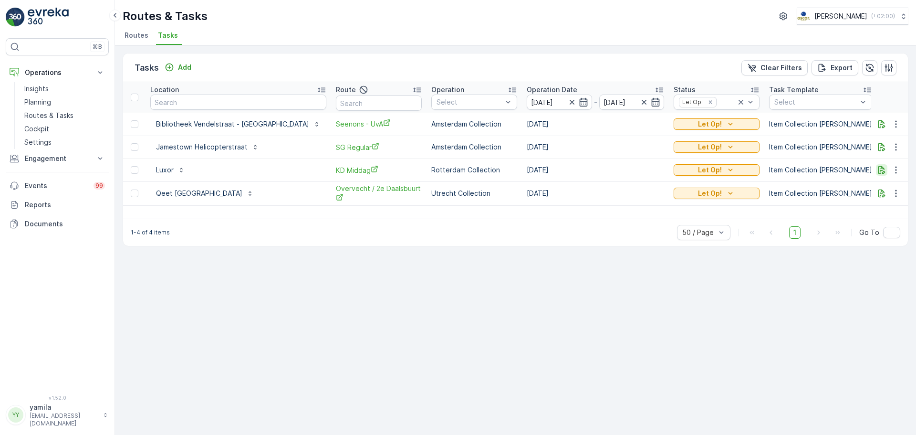
click at [883, 173] on icon "button" at bounding box center [882, 170] width 10 height 10
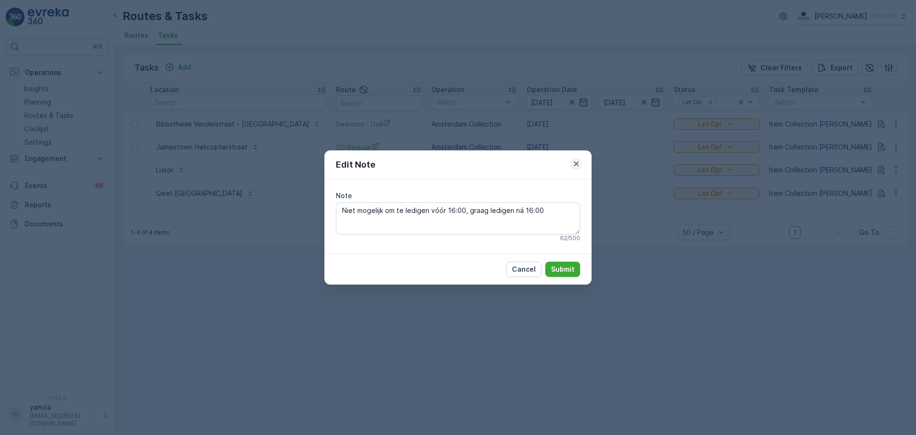
click at [580, 160] on icon "button" at bounding box center [577, 164] width 10 height 10
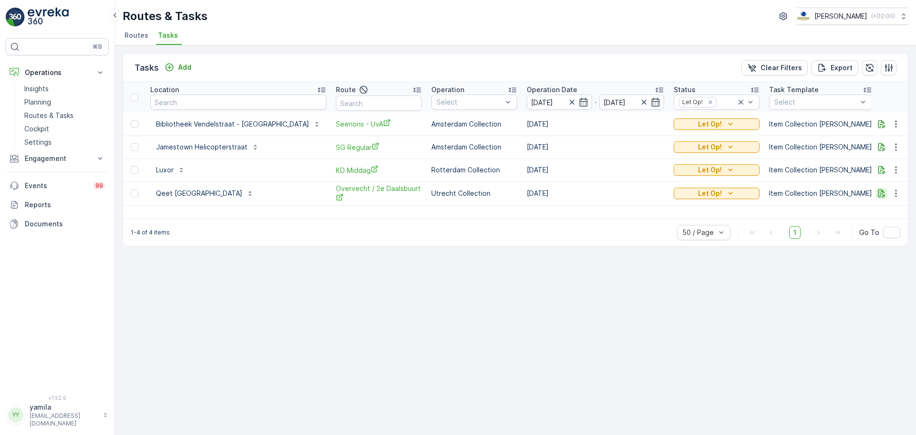
click at [881, 187] on button "button" at bounding box center [881, 192] width 11 height 11
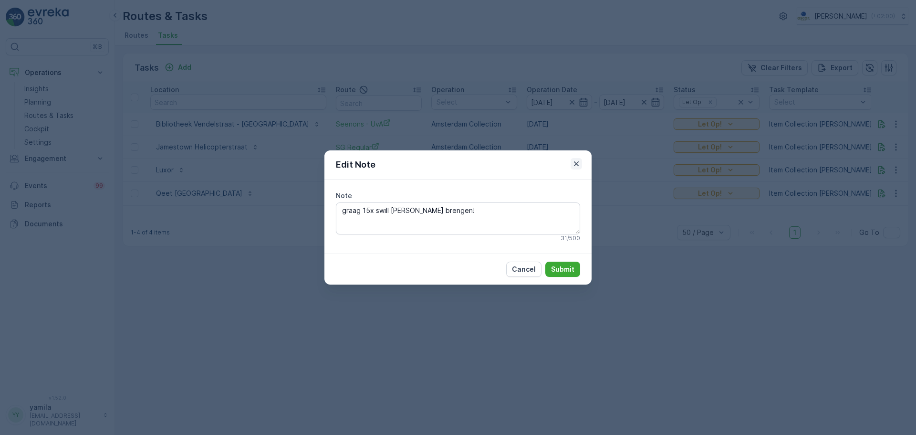
click at [579, 163] on icon "button" at bounding box center [577, 164] width 10 height 10
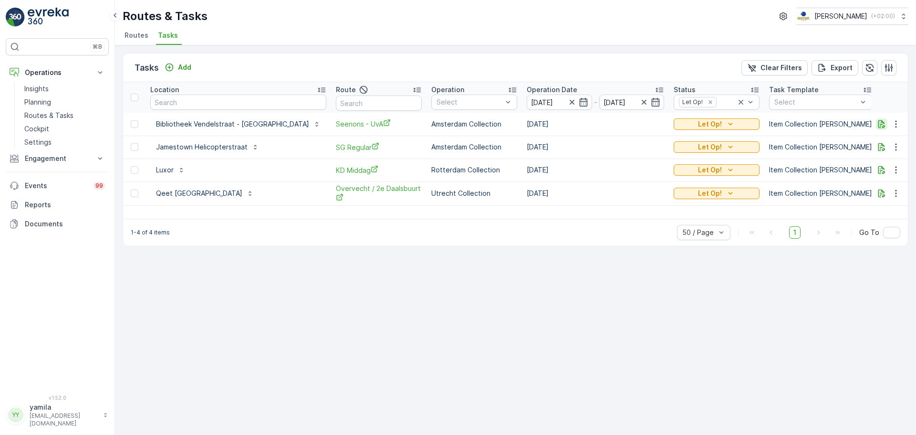
click at [882, 123] on icon "button" at bounding box center [882, 124] width 10 height 10
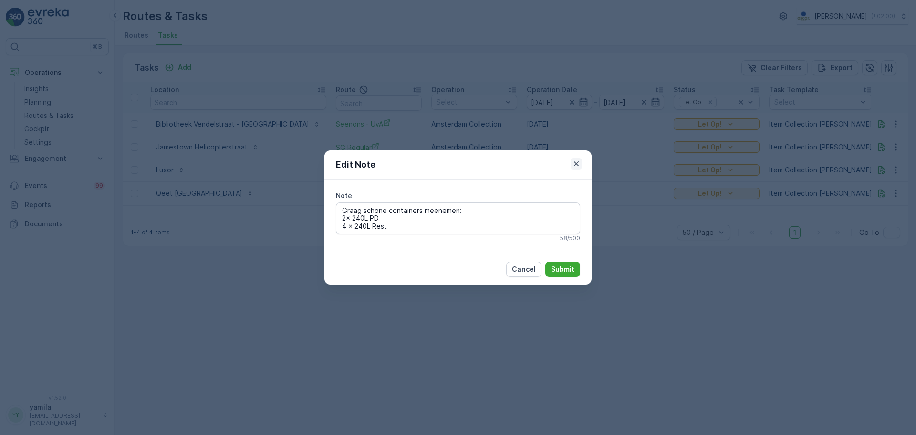
click at [576, 165] on icon "button" at bounding box center [577, 164] width 10 height 10
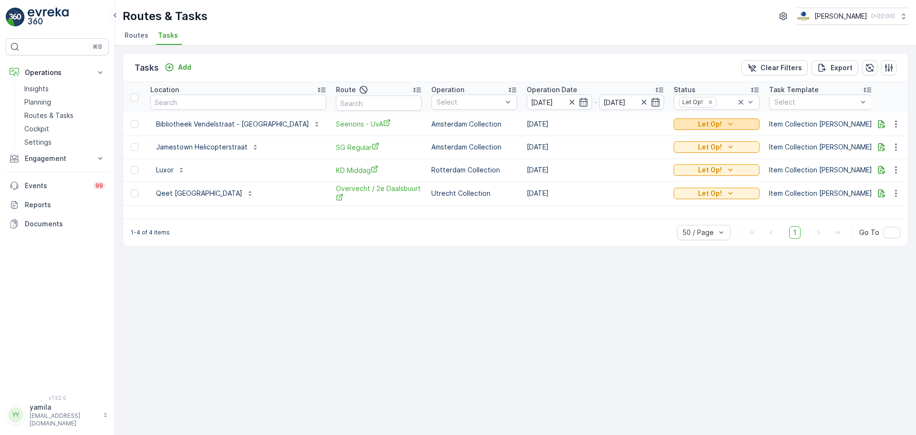
click at [698, 125] on p "Let Op!" at bounding box center [710, 124] width 24 height 10
click at [641, 154] on div "Done" at bounding box center [649, 151] width 61 height 13
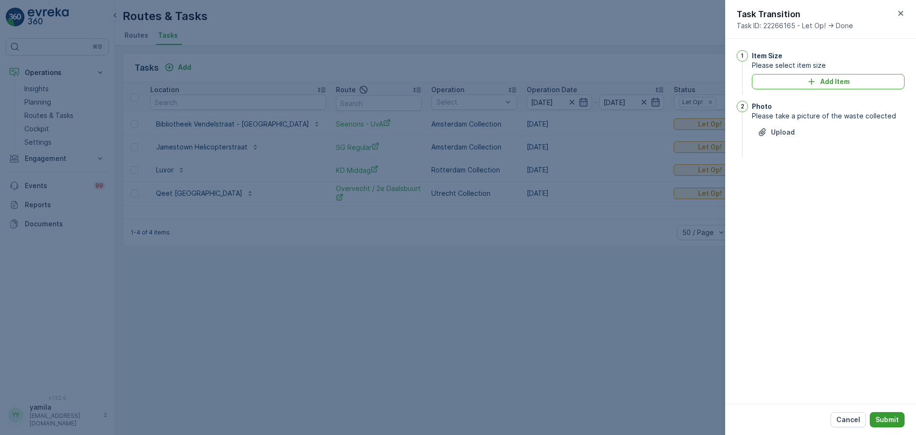
click at [882, 419] on p "Submit" at bounding box center [886, 420] width 23 height 10
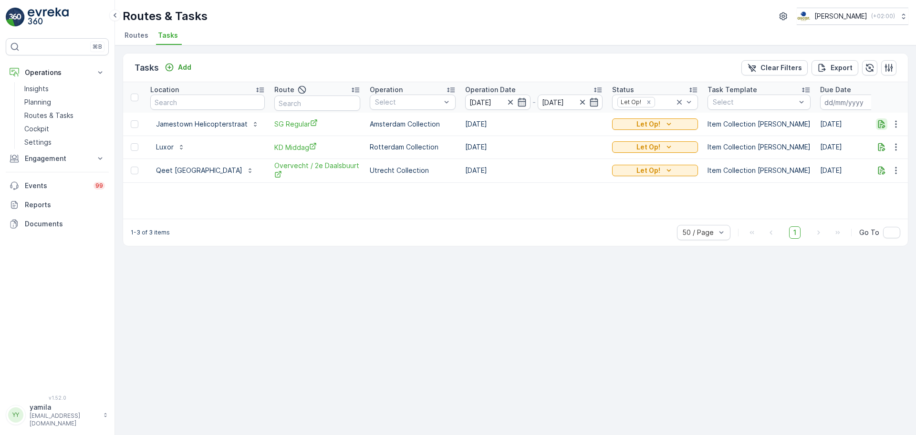
click at [878, 124] on icon "button" at bounding box center [881, 124] width 7 height 8
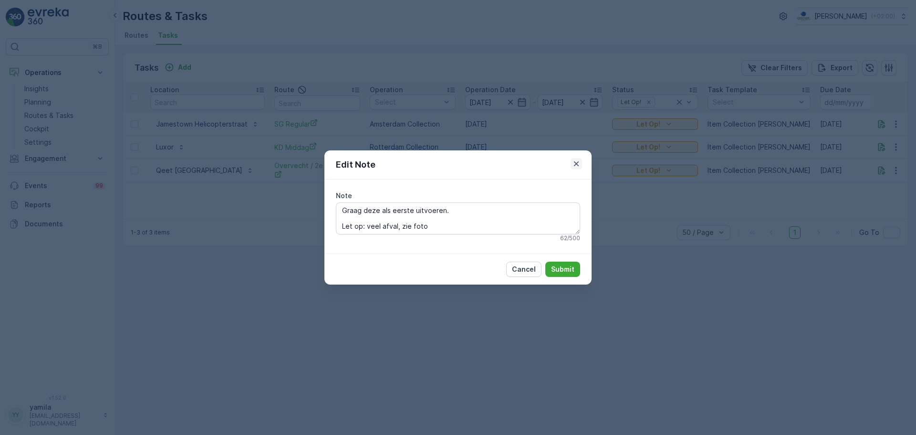
click at [576, 162] on icon "button" at bounding box center [577, 164] width 10 height 10
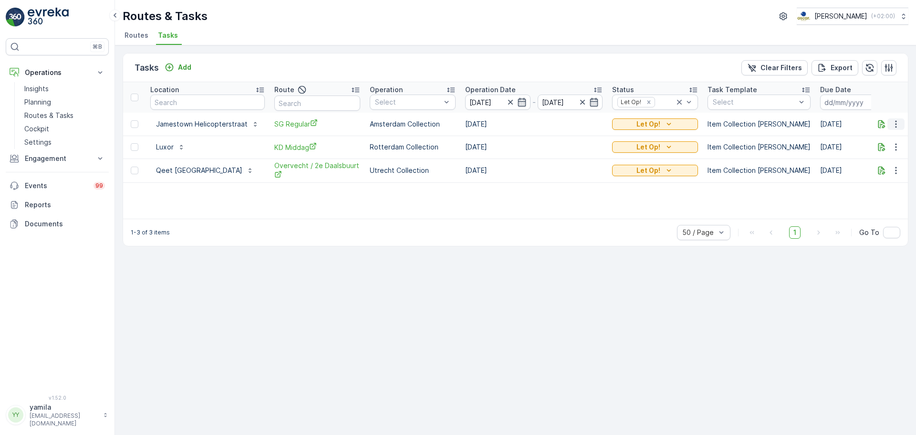
click at [900, 128] on icon "button" at bounding box center [896, 124] width 10 height 10
click at [866, 163] on span "Change Route" at bounding box center [871, 165] width 46 height 10
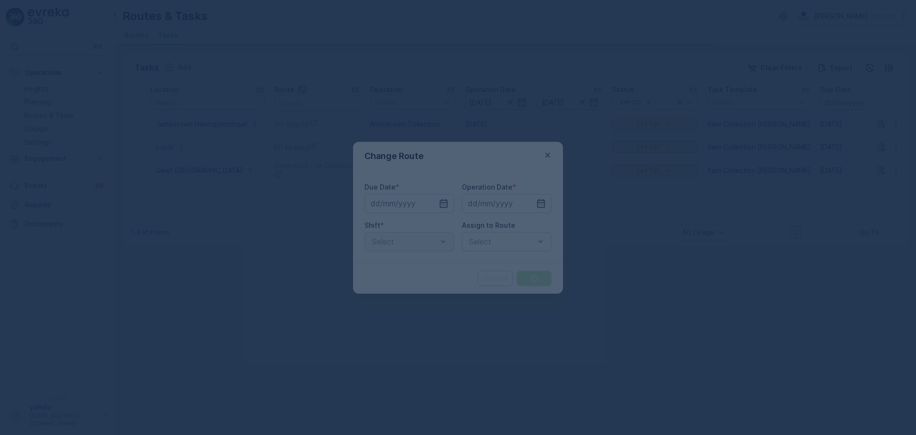
type input "[DATE]"
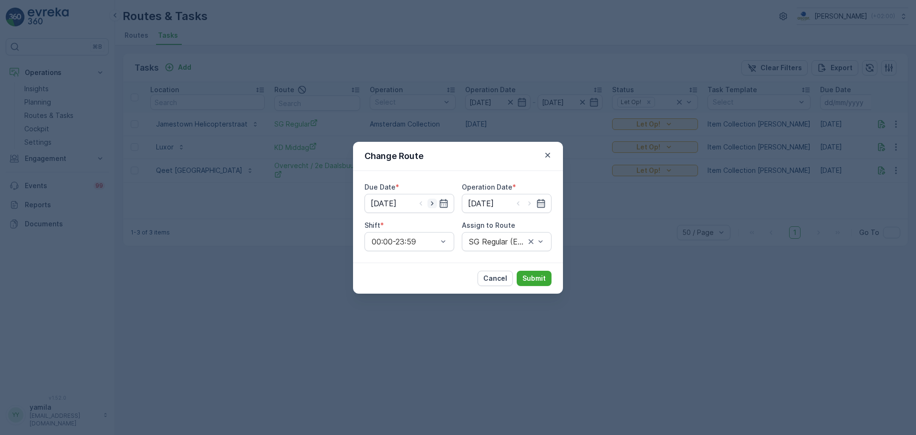
click at [434, 203] on icon "button" at bounding box center [432, 203] width 10 height 10
type input "[DATE]"
click at [527, 206] on icon "button" at bounding box center [530, 203] width 10 height 10
type input "[DATE]"
click at [531, 276] on p "Submit" at bounding box center [533, 278] width 23 height 10
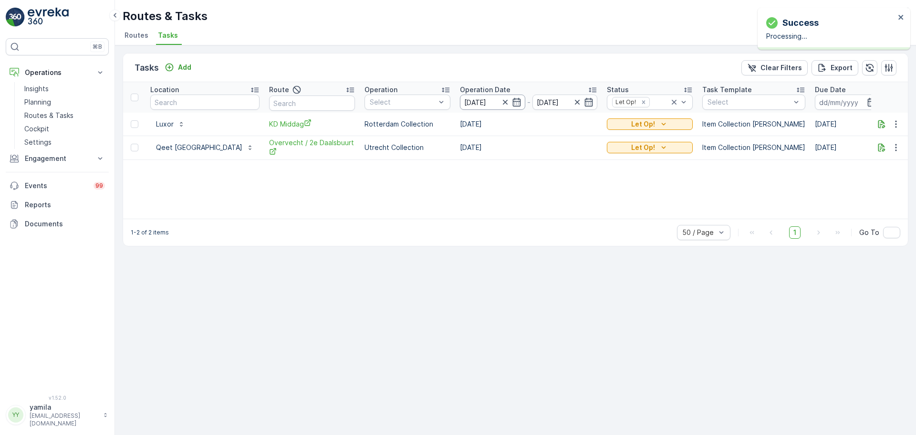
click at [470, 102] on input "[DATE]" at bounding box center [492, 101] width 65 height 15
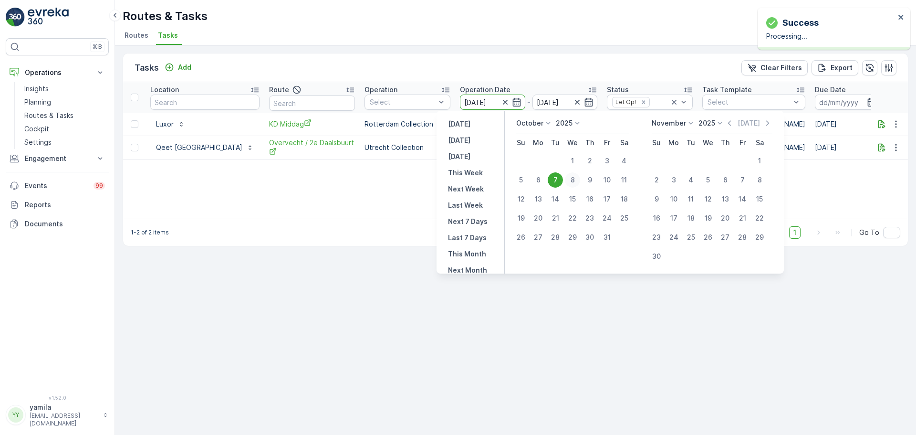
click at [574, 179] on div "8" at bounding box center [572, 179] width 15 height 15
type input "[DATE]"
click at [574, 179] on div "8" at bounding box center [572, 179] width 15 height 15
type input "[DATE]"
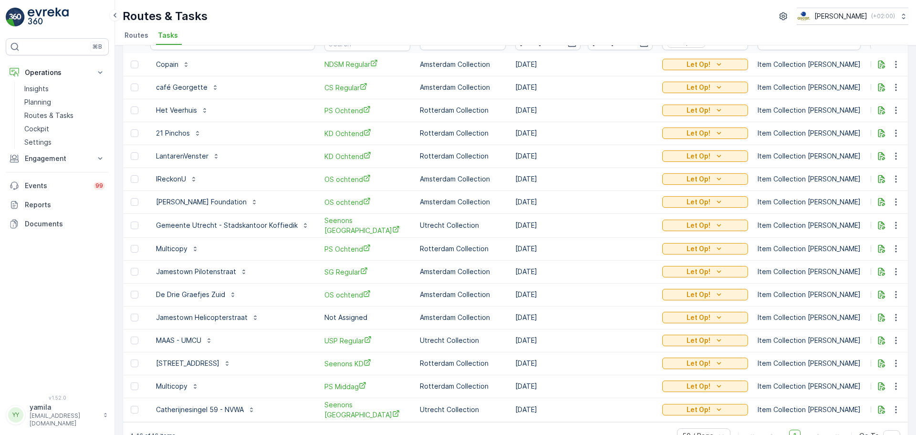
scroll to position [85, 0]
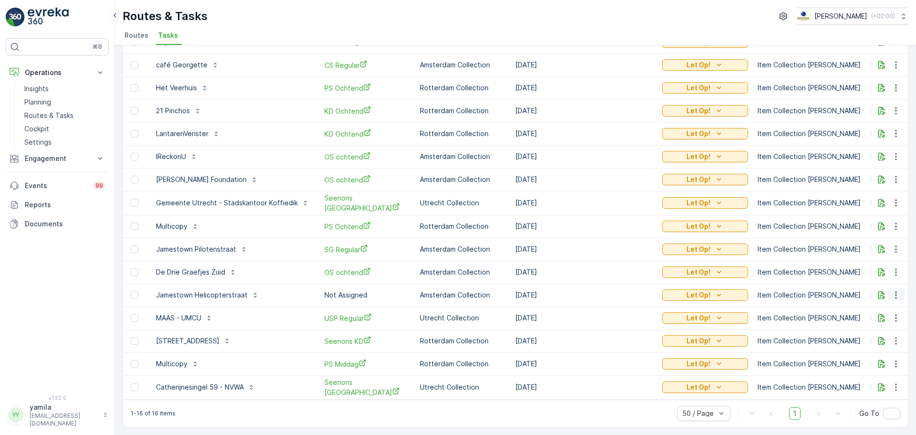
click at [894, 292] on icon "button" at bounding box center [896, 295] width 10 height 10
click at [873, 328] on span "Change Route" at bounding box center [871, 332] width 46 height 10
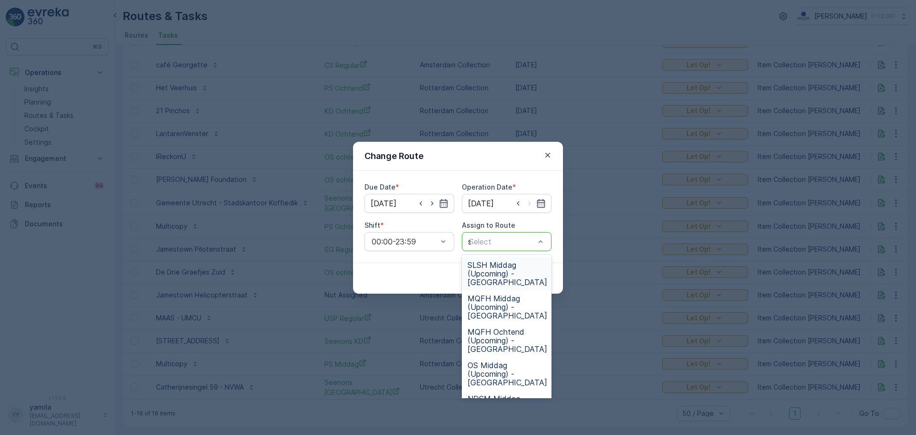
type input "sg"
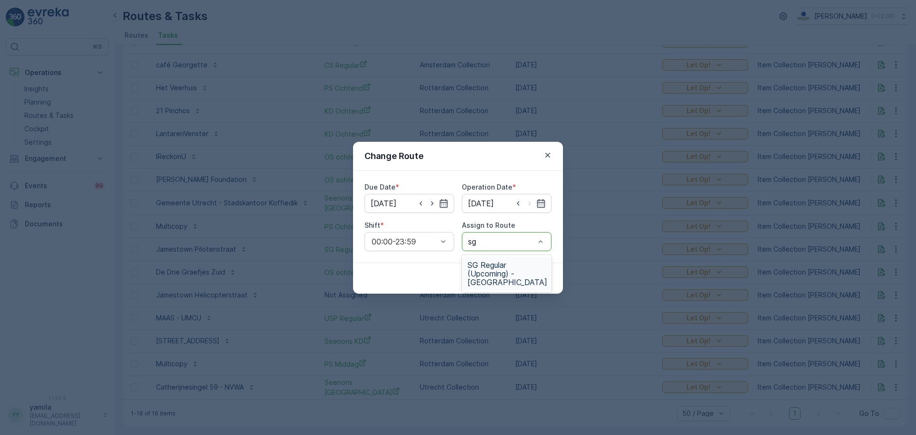
click at [516, 259] on div "SG Regular (Upcoming) - Amsterdam" at bounding box center [507, 273] width 90 height 33
click at [530, 277] on p "Submit" at bounding box center [533, 278] width 23 height 10
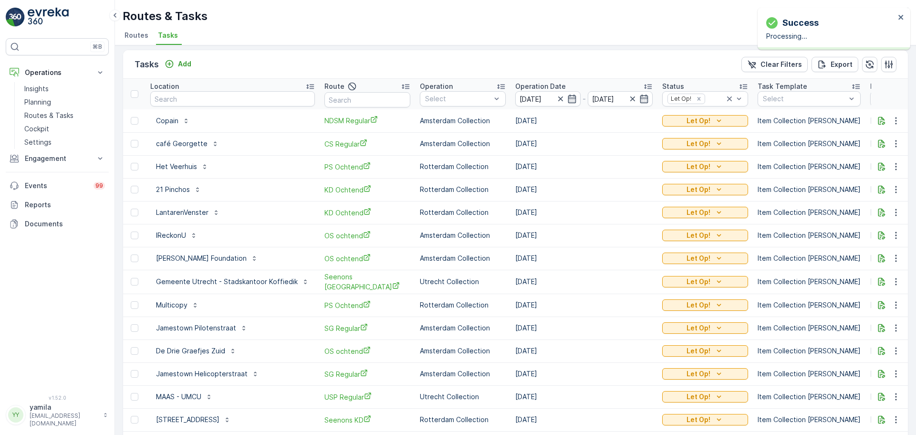
scroll to position [0, 0]
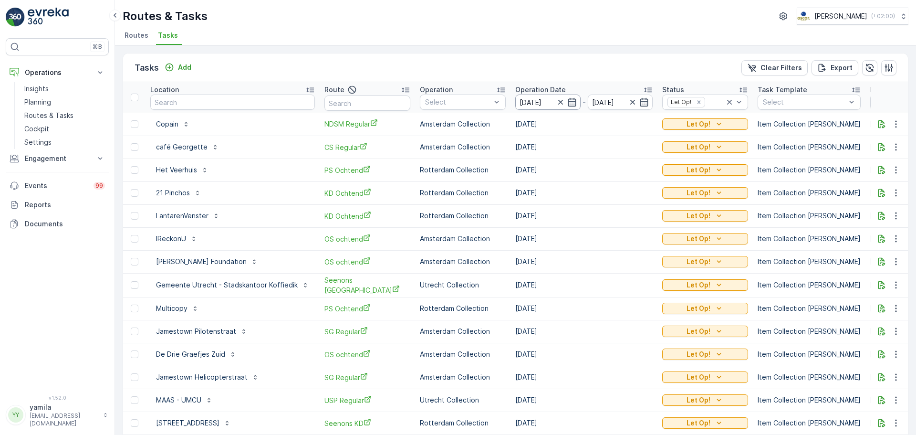
click at [541, 103] on input "[DATE]" at bounding box center [547, 101] width 65 height 15
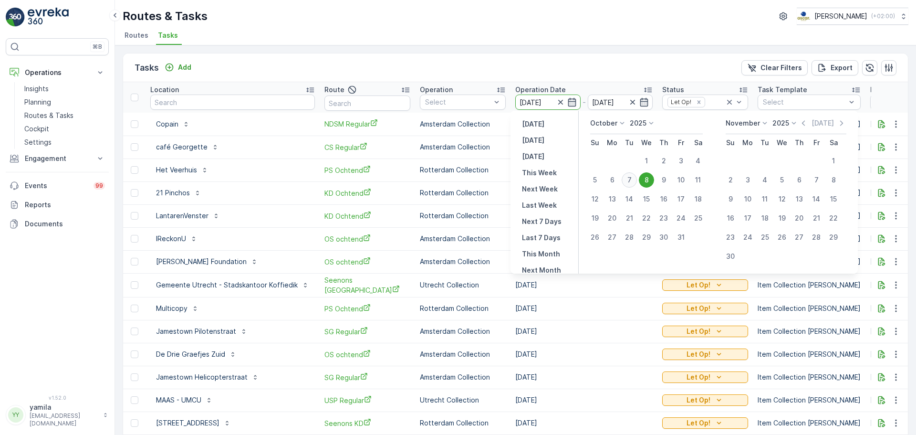
click at [628, 178] on div "7" at bounding box center [629, 179] width 15 height 15
type input "[DATE]"
click at [628, 178] on div "7" at bounding box center [629, 179] width 15 height 15
type input "[DATE]"
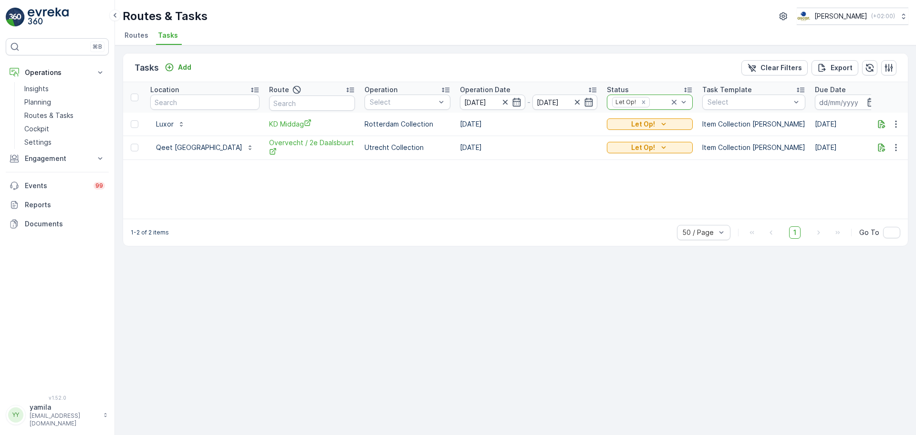
click at [669, 104] on icon at bounding box center [674, 102] width 10 height 10
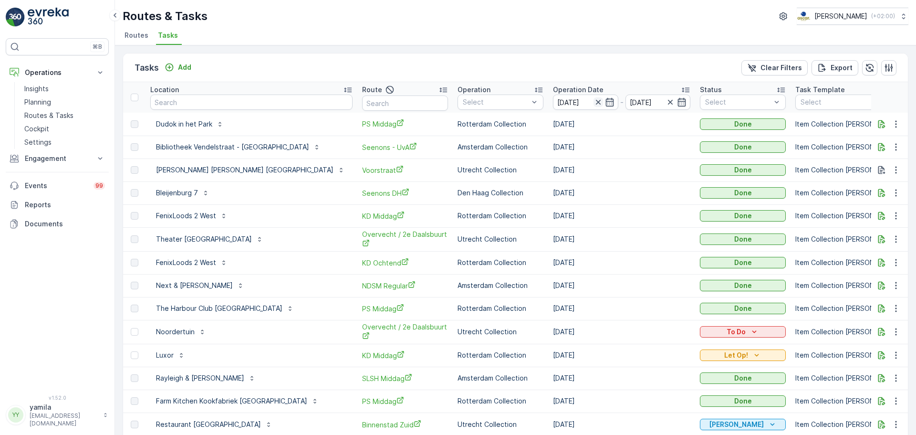
click at [593, 101] on icon "button" at bounding box center [598, 102] width 10 height 10
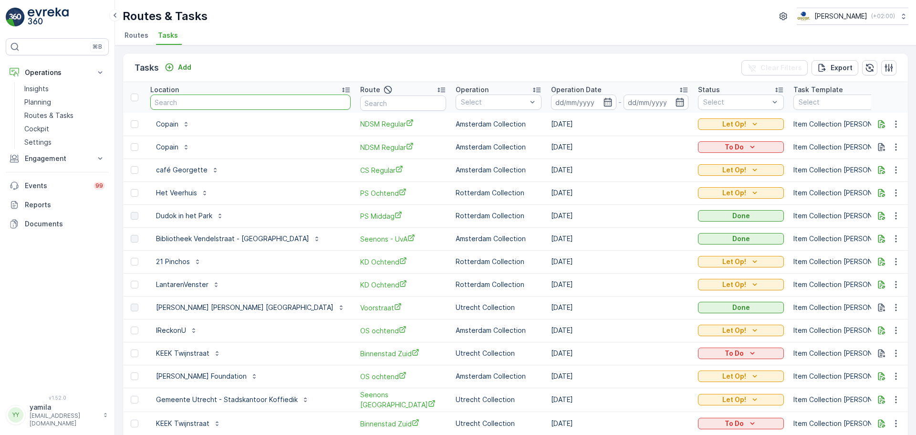
click at [189, 103] on input "text" at bounding box center [250, 101] width 200 height 15
type input "c"
click at [38, 128] on p "Cockpit" at bounding box center [36, 129] width 25 height 10
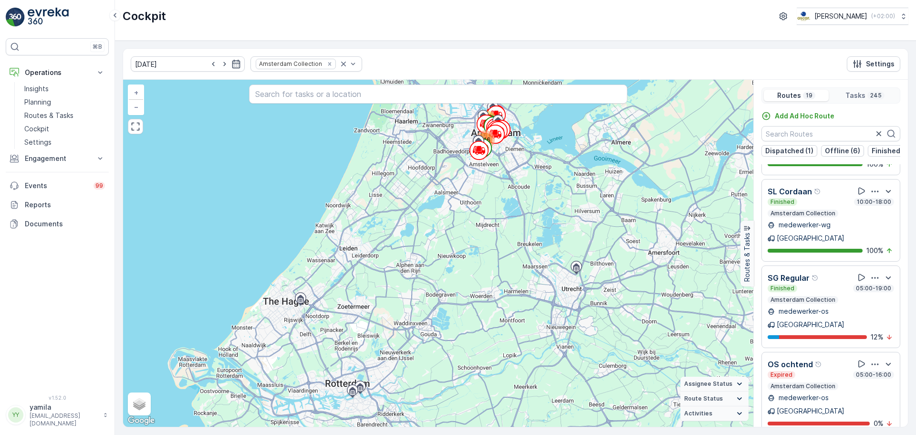
scroll to position [847, 0]
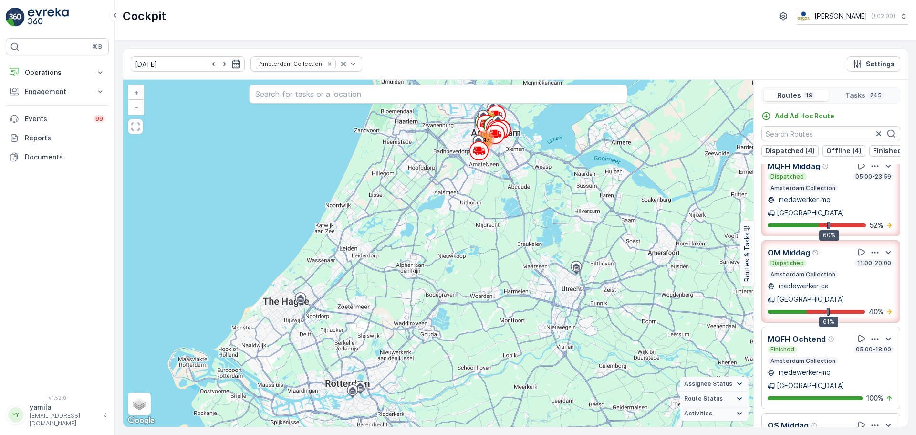
scroll to position [184, 0]
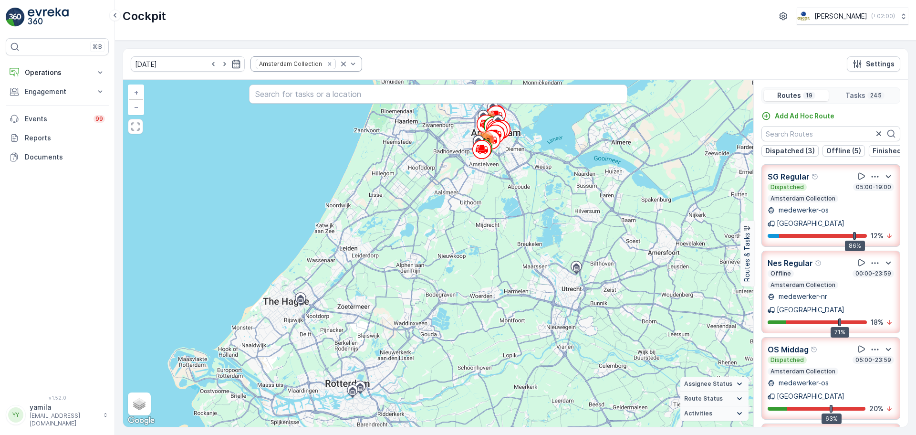
drag, startPoint x: 330, startPoint y: 72, endPoint x: 330, endPoint y: 67, distance: 4.8
click at [330, 67] on div "07.10.2025 Amsterdam Collection Settings" at bounding box center [515, 64] width 785 height 31
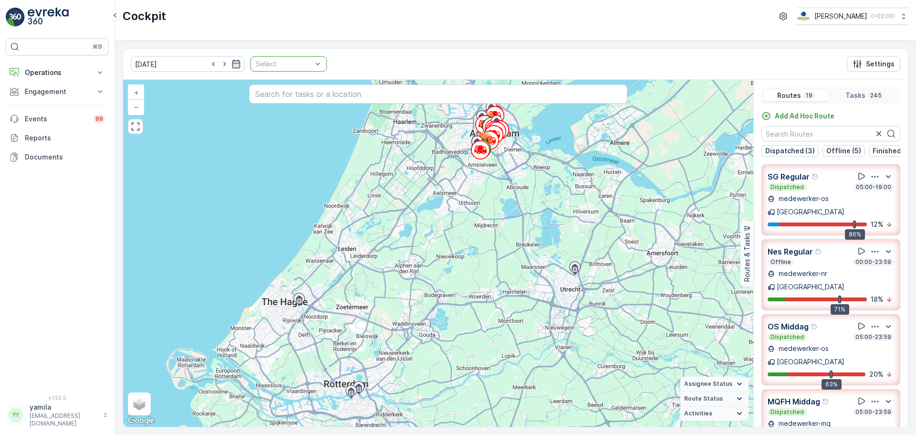
drag, startPoint x: 330, startPoint y: 67, endPoint x: 312, endPoint y: 66, distance: 17.7
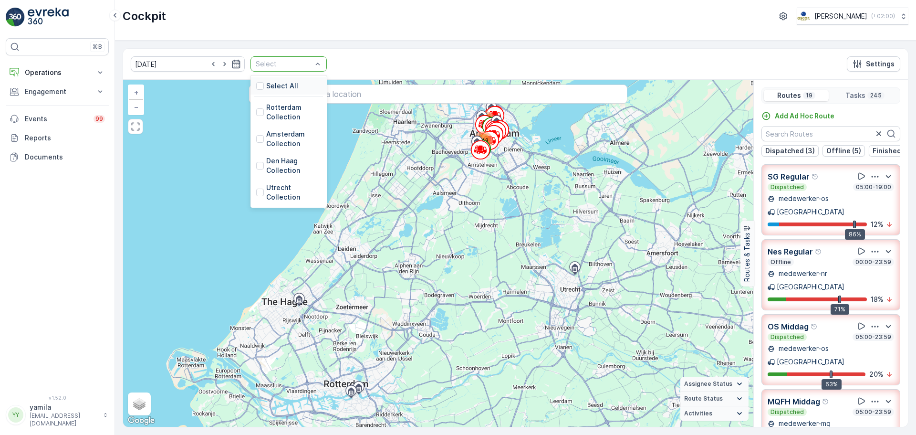
click at [312, 66] on div "Select" at bounding box center [288, 63] width 76 height 15
click at [256, 194] on div at bounding box center [260, 192] width 8 height 8
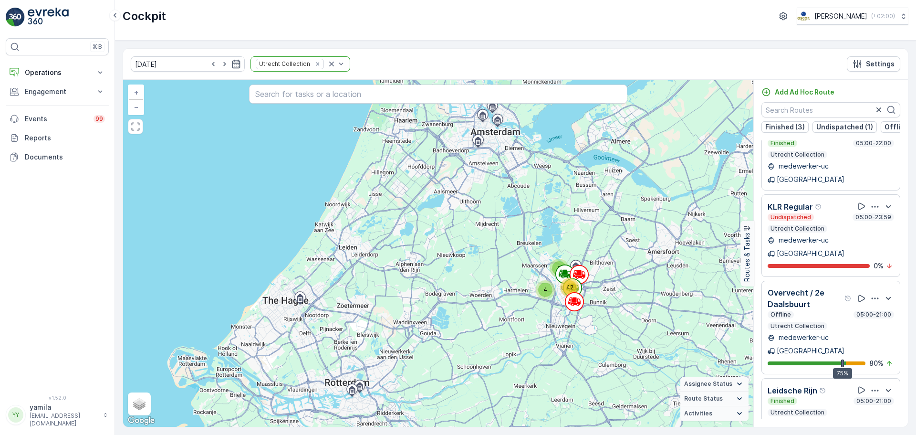
scroll to position [31, 0]
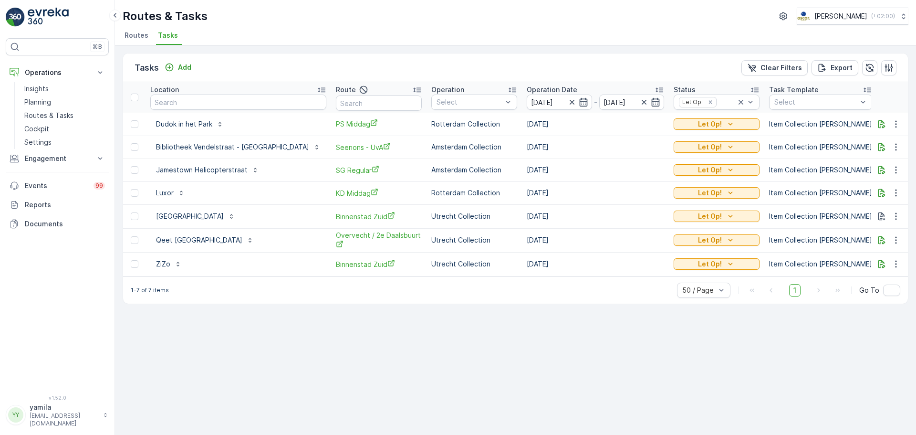
click at [57, 118] on p "Routes & Tasks" at bounding box center [48, 116] width 49 height 10
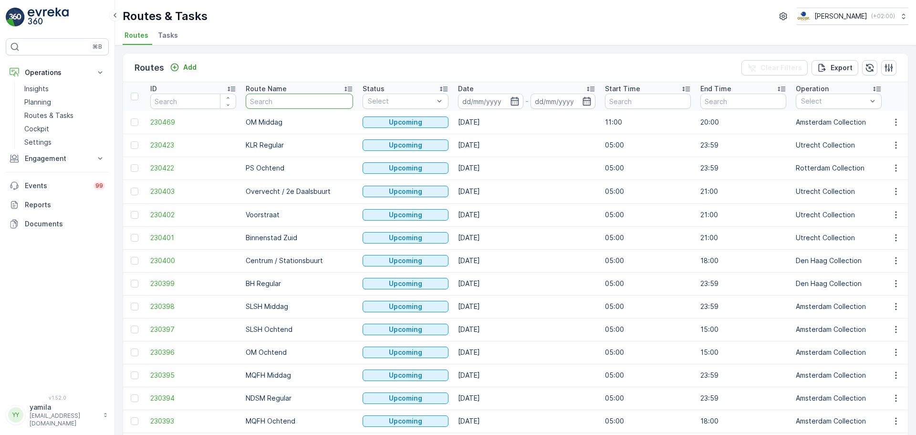
click at [260, 103] on input "text" at bounding box center [299, 101] width 107 height 15
type input "os ochtend"
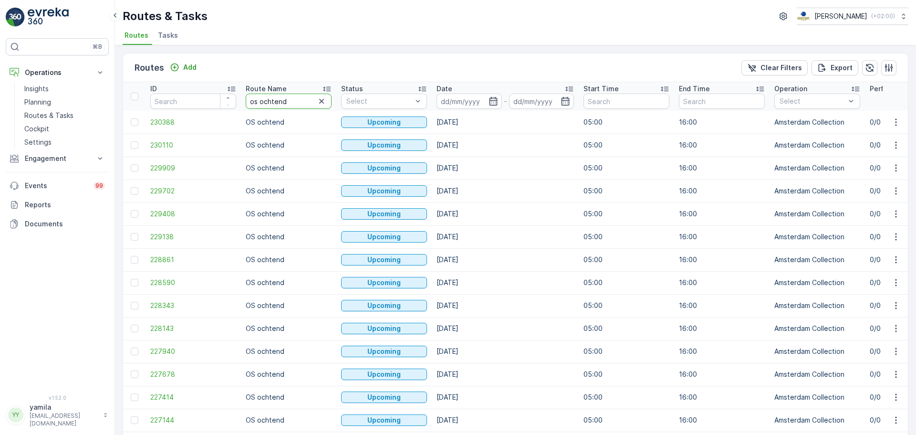
click at [288, 106] on input "os ochtend" at bounding box center [289, 101] width 86 height 15
type input "os"
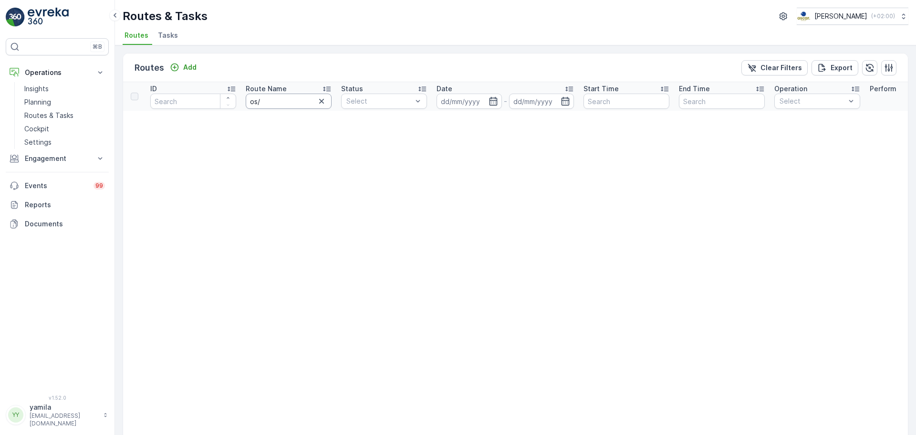
click at [273, 102] on input "os/" at bounding box center [289, 101] width 86 height 15
type input "os"
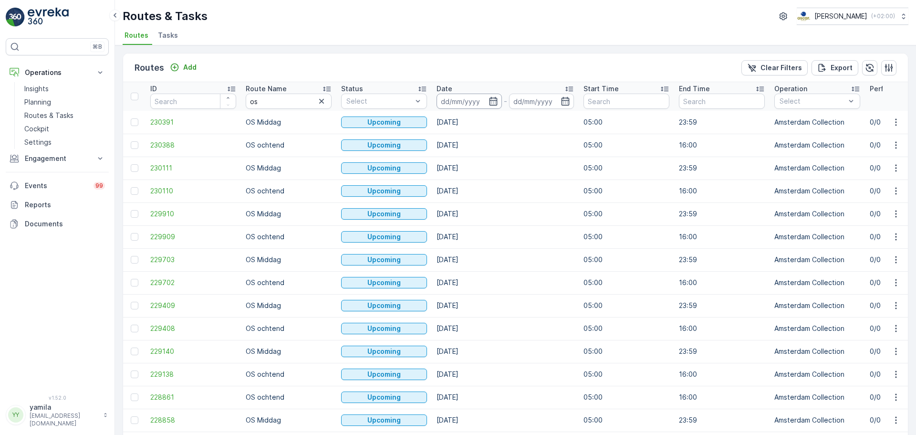
click at [473, 106] on th "Date -" at bounding box center [505, 96] width 147 height 29
click at [473, 106] on input at bounding box center [469, 101] width 65 height 15
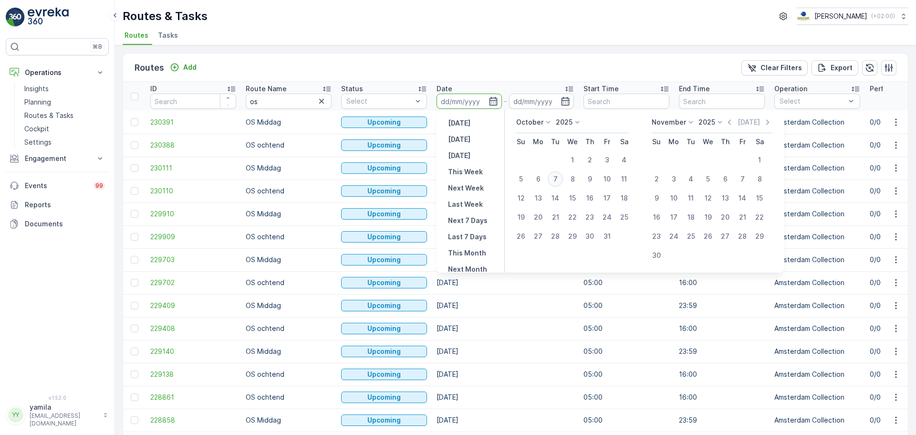
click at [554, 175] on div "7" at bounding box center [555, 178] width 15 height 15
type input "[DATE]"
click at [554, 175] on div "7" at bounding box center [555, 178] width 15 height 15
type input "[DATE]"
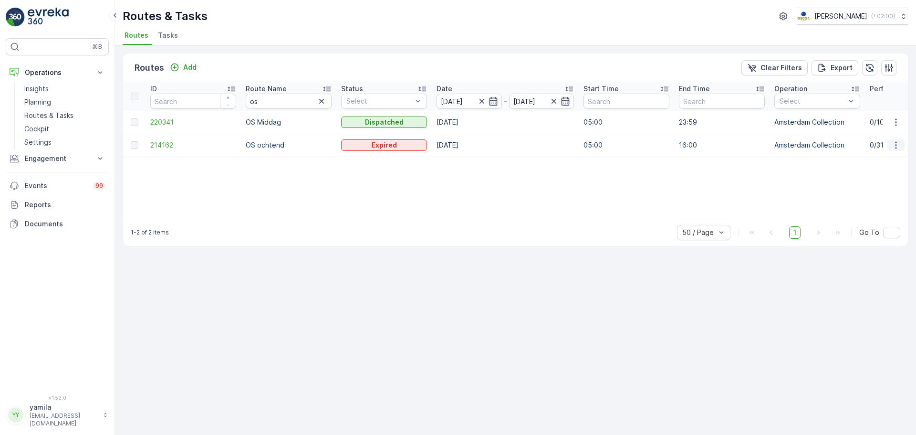
click at [898, 145] on icon "button" at bounding box center [896, 145] width 10 height 10
click at [280, 103] on input "os" at bounding box center [289, 101] width 86 height 15
type input "sg"
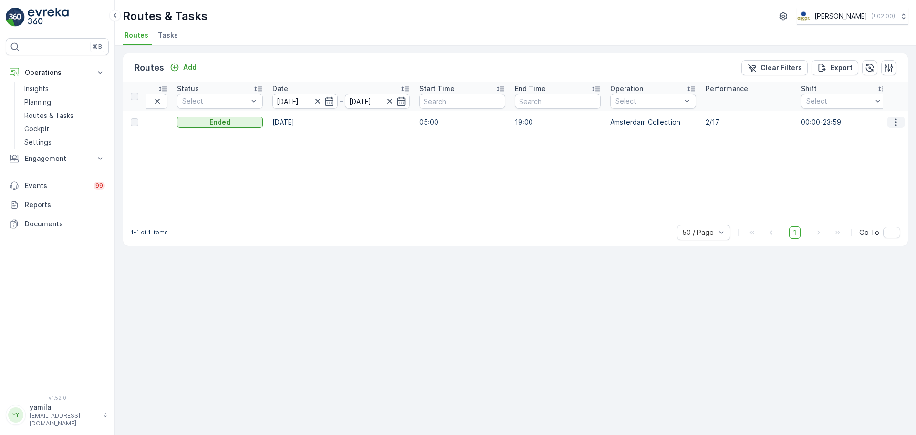
click at [897, 121] on icon "button" at bounding box center [896, 122] width 10 height 10
click at [881, 137] on span "See More Details" at bounding box center [873, 137] width 55 height 10
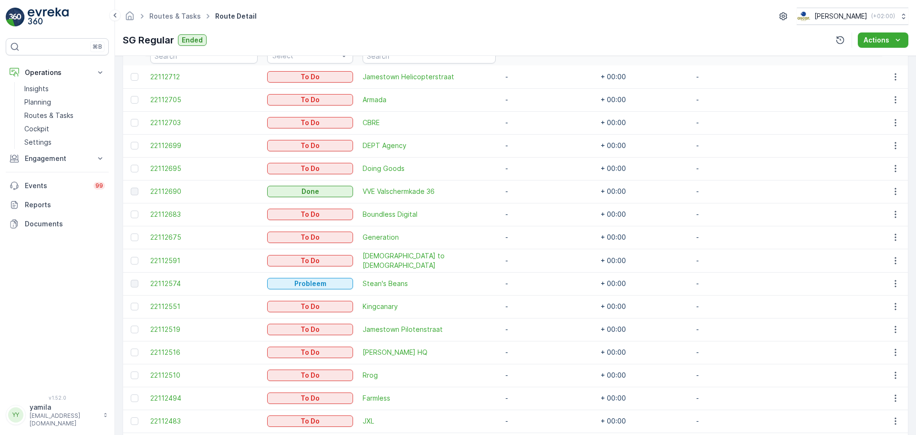
scroll to position [279, 0]
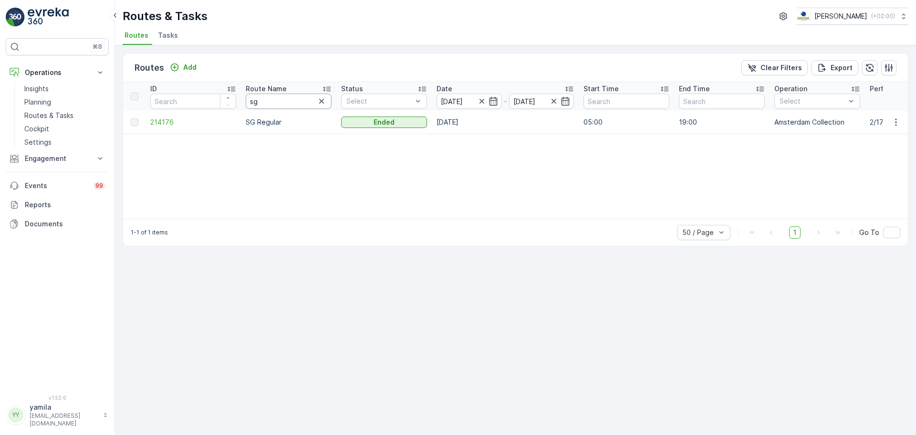
click at [269, 101] on input "sg" at bounding box center [289, 101] width 86 height 15
type input "os"
click at [899, 117] on icon "button" at bounding box center [896, 122] width 10 height 10
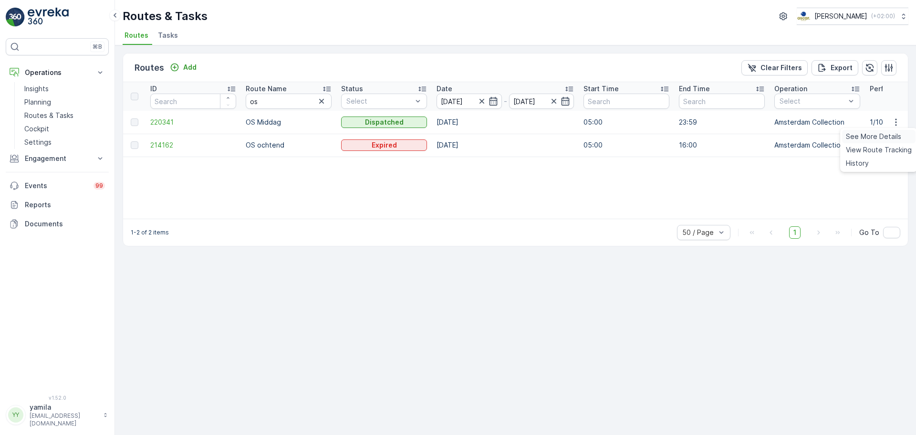
click at [878, 135] on span "See More Details" at bounding box center [873, 137] width 55 height 10
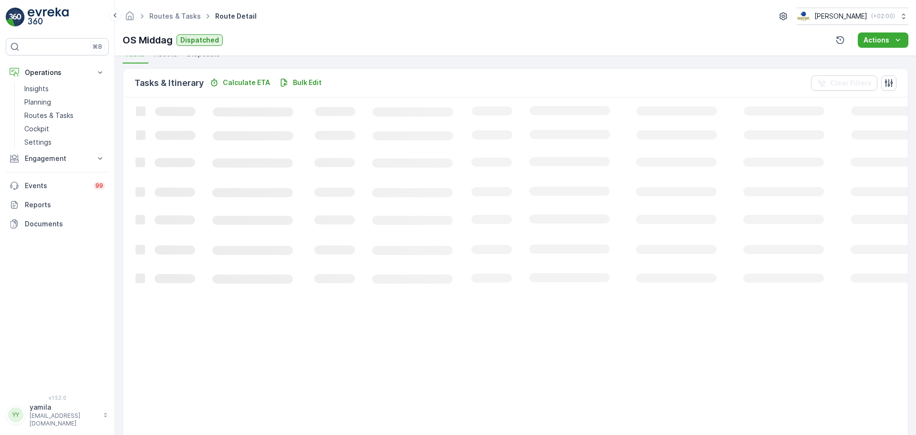
scroll to position [179, 0]
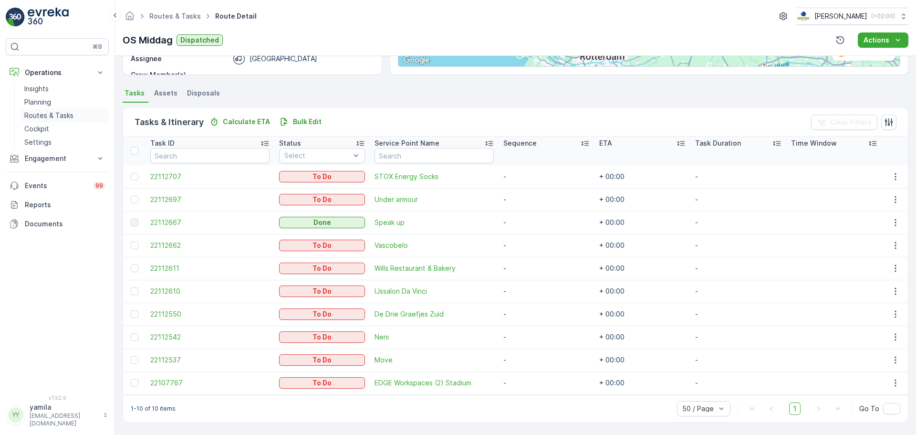
click at [54, 114] on p "Routes & Tasks" at bounding box center [48, 116] width 49 height 10
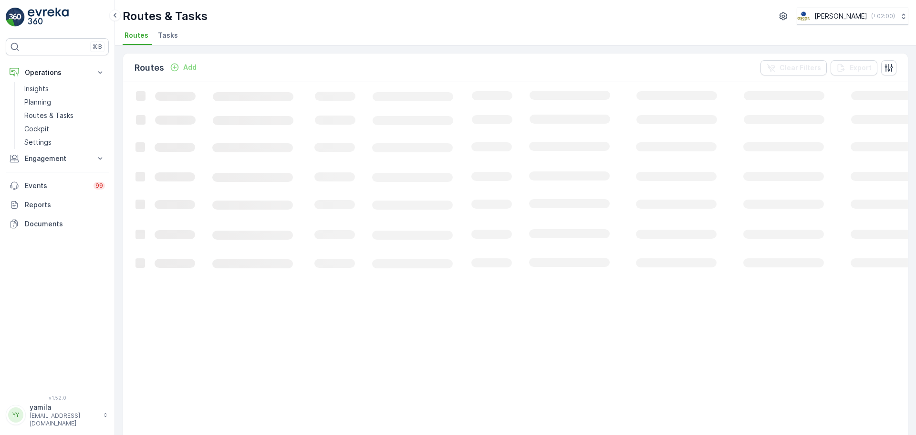
click at [171, 39] on span "Tasks" at bounding box center [168, 36] width 20 height 10
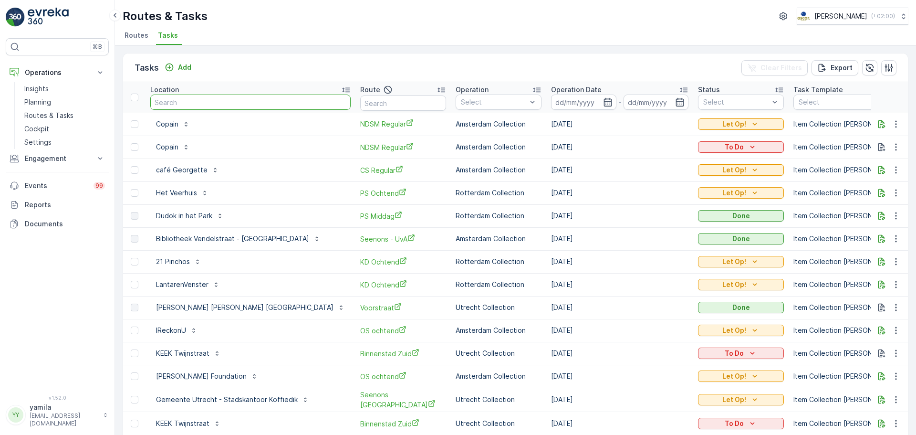
click at [186, 106] on input "text" at bounding box center [250, 101] width 200 height 15
type input "edge"
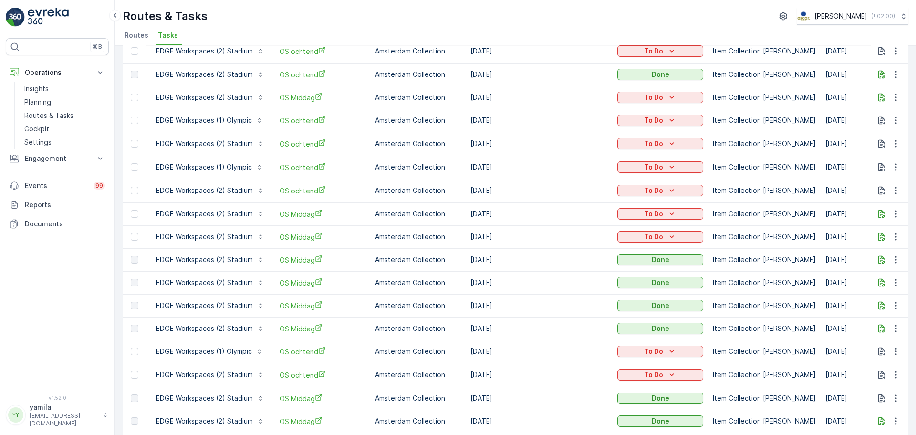
scroll to position [329, 0]
click at [896, 162] on icon "button" at bounding box center [896, 167] width 10 height 10
